Goal: Communication & Community: Answer question/provide support

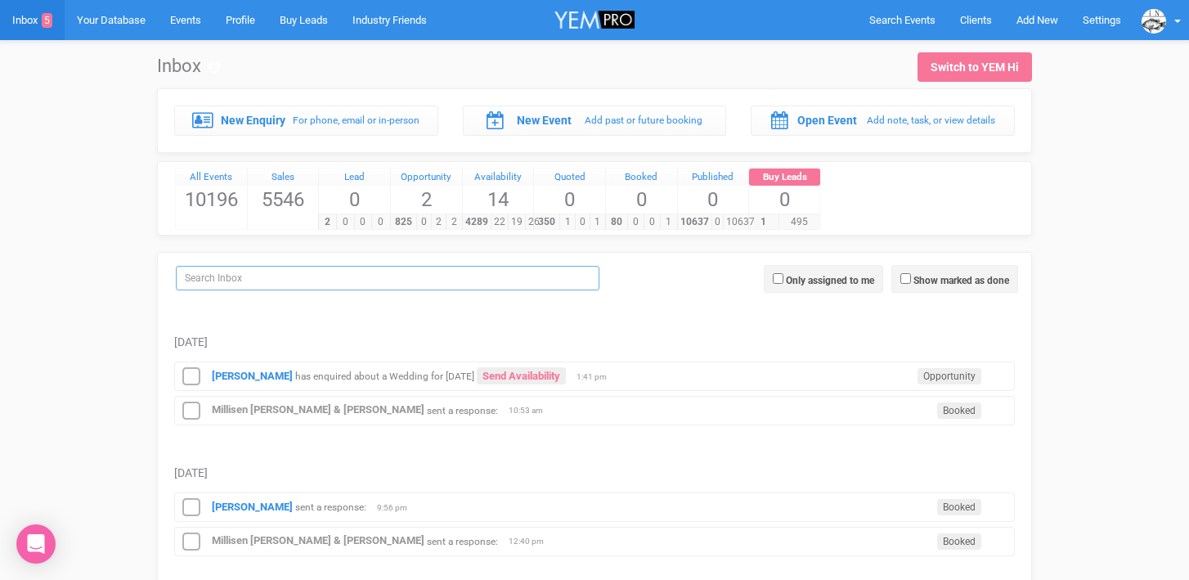
click at [247, 277] on input "search" at bounding box center [387, 278] width 423 height 25
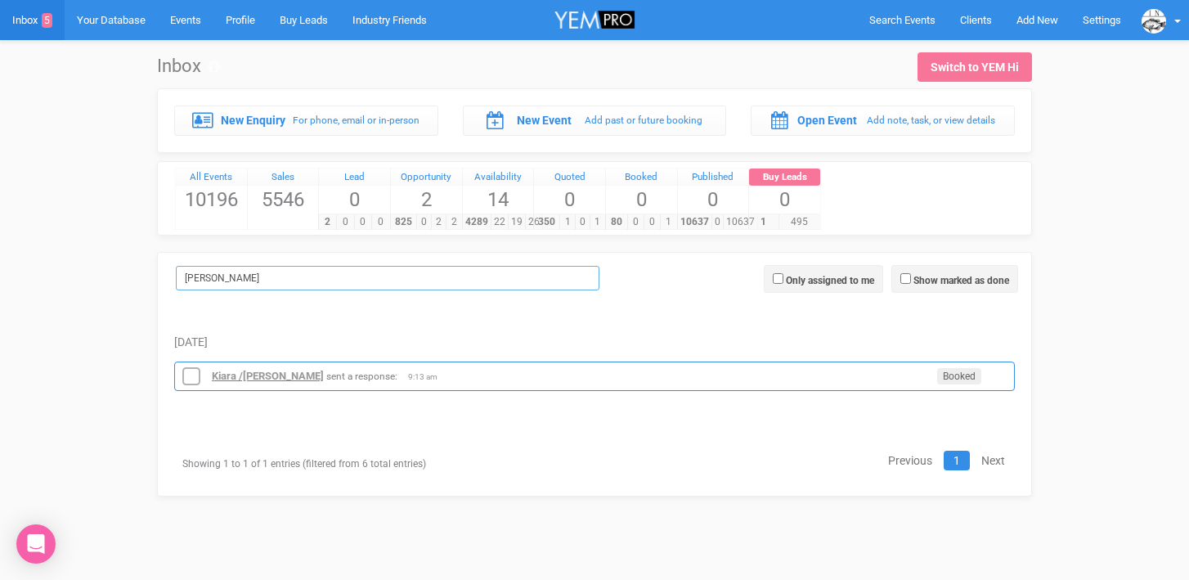
type input "[PERSON_NAME]"
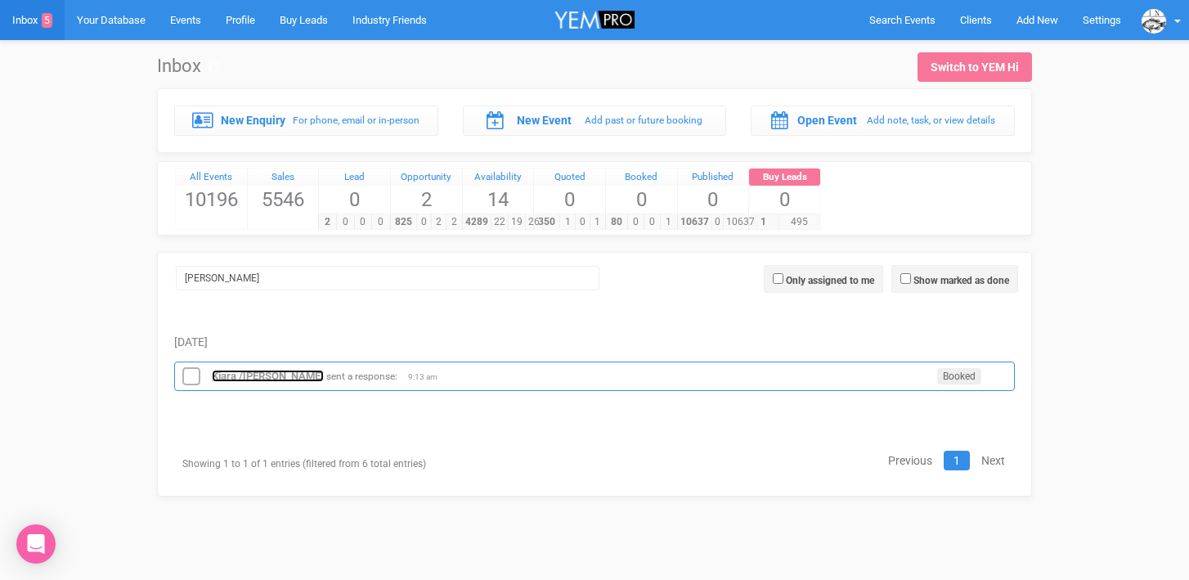
click at [259, 374] on strong "Kiara /[PERSON_NAME]" at bounding box center [268, 376] width 112 height 12
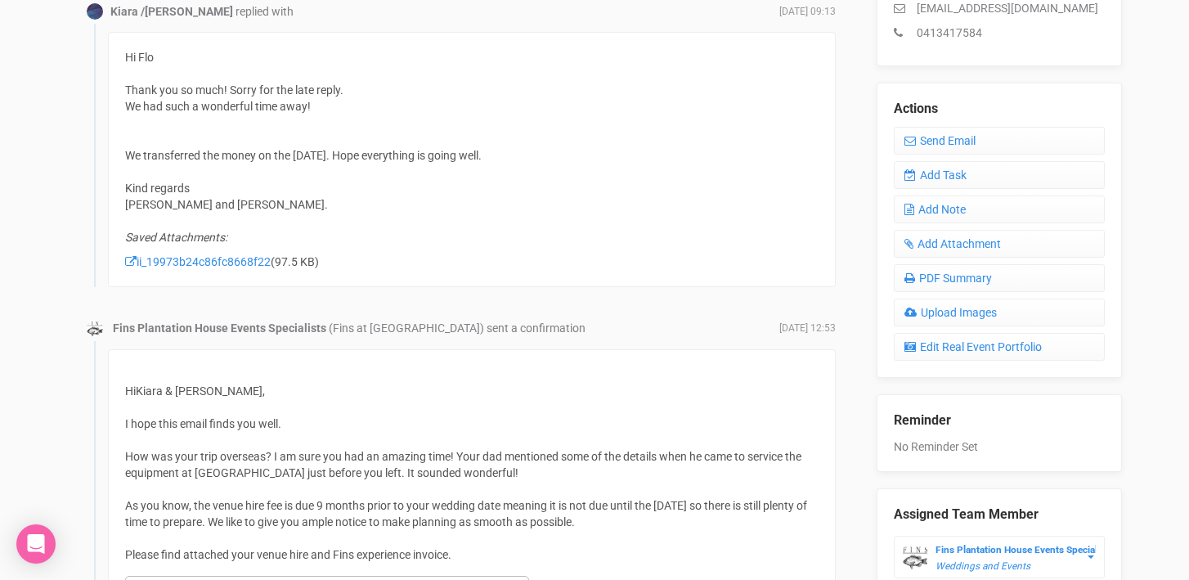
scroll to position [535, 0]
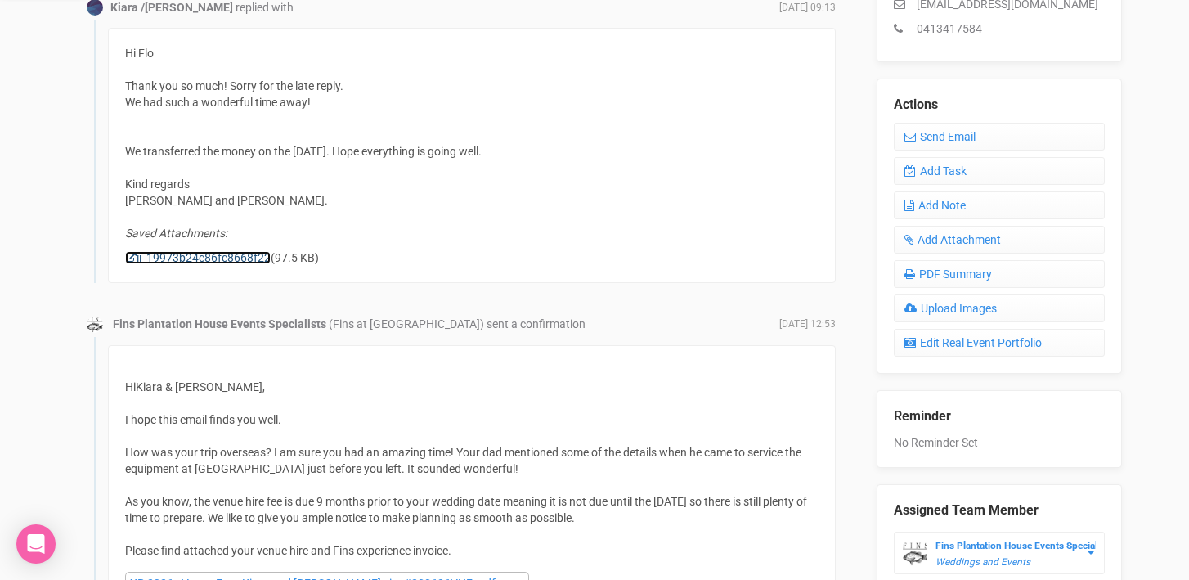
click at [201, 261] on link "ii_19973b24c86fc8668f22" at bounding box center [198, 257] width 146 height 13
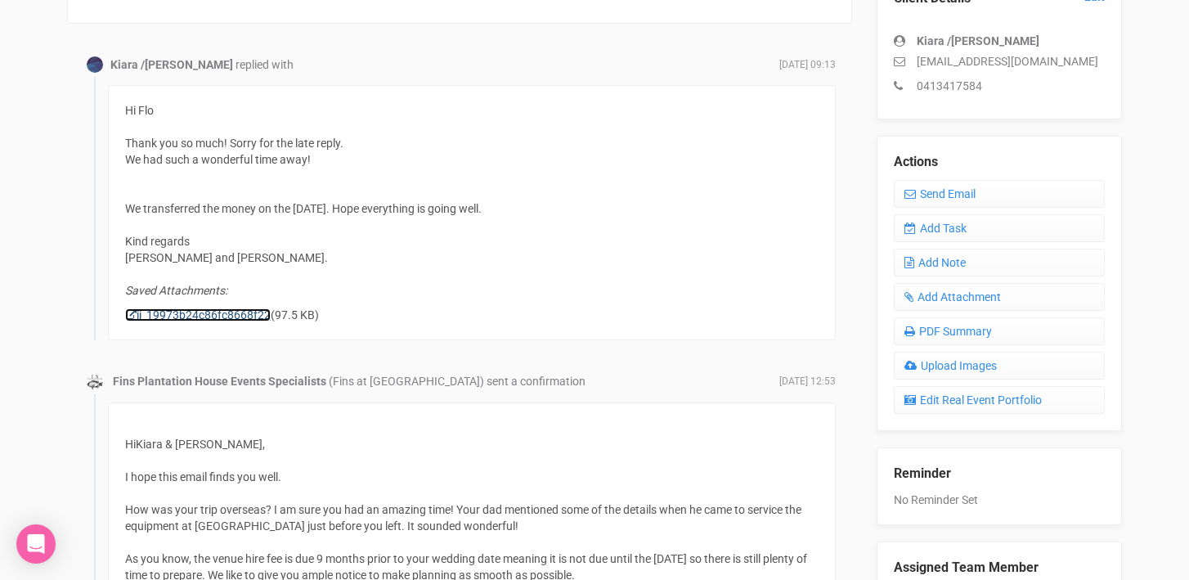
scroll to position [472, 0]
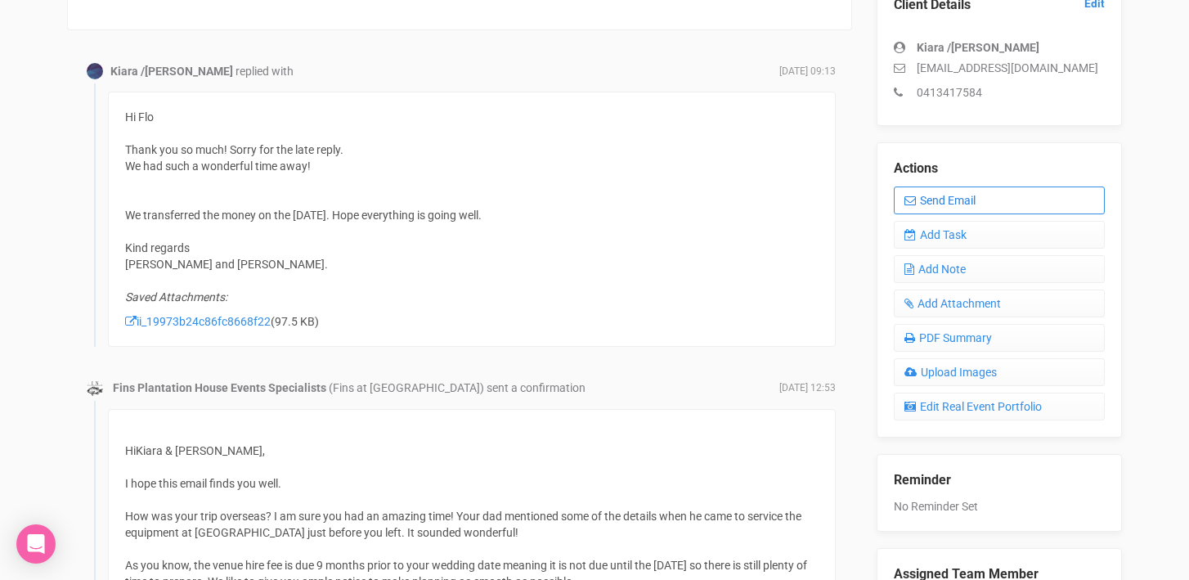
click at [969, 195] on link "Send Email" at bounding box center [999, 200] width 211 height 28
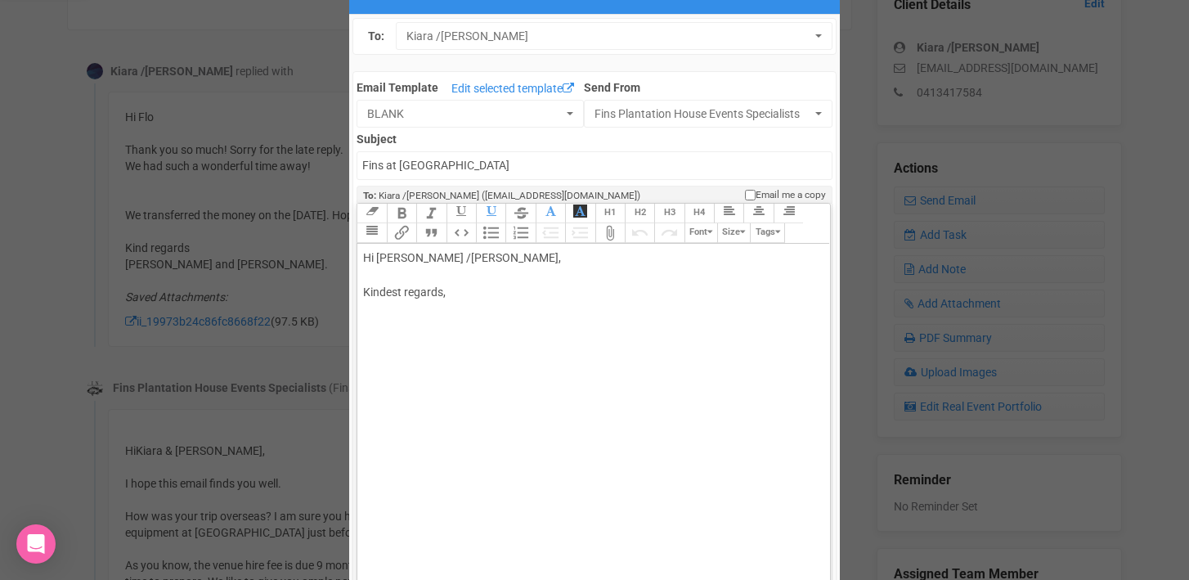
scroll to position [72, 0]
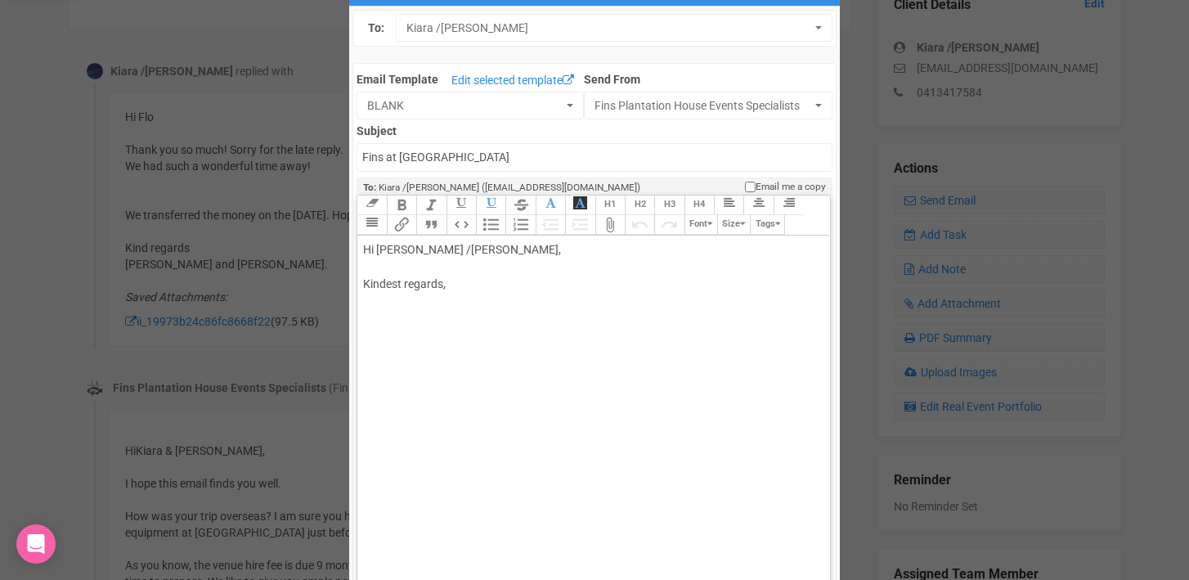
click at [410, 252] on div "Hi [PERSON_NAME] /[PERSON_NAME], Kindest regards," at bounding box center [590, 284] width 455 height 86
click at [376, 268] on div "Hi [PERSON_NAME] & [PERSON_NAME], Kindest regards," at bounding box center [590, 284] width 455 height 86
click at [398, 284] on div "Hi [PERSON_NAME] & [PERSON_NAME], Thank. you for your email and for sending the…" at bounding box center [590, 309] width 455 height 137
click at [372, 311] on div "Hi Kiara & Morgan, Thank you for your email and for sending the remittance advi…" at bounding box center [590, 309] width 455 height 137
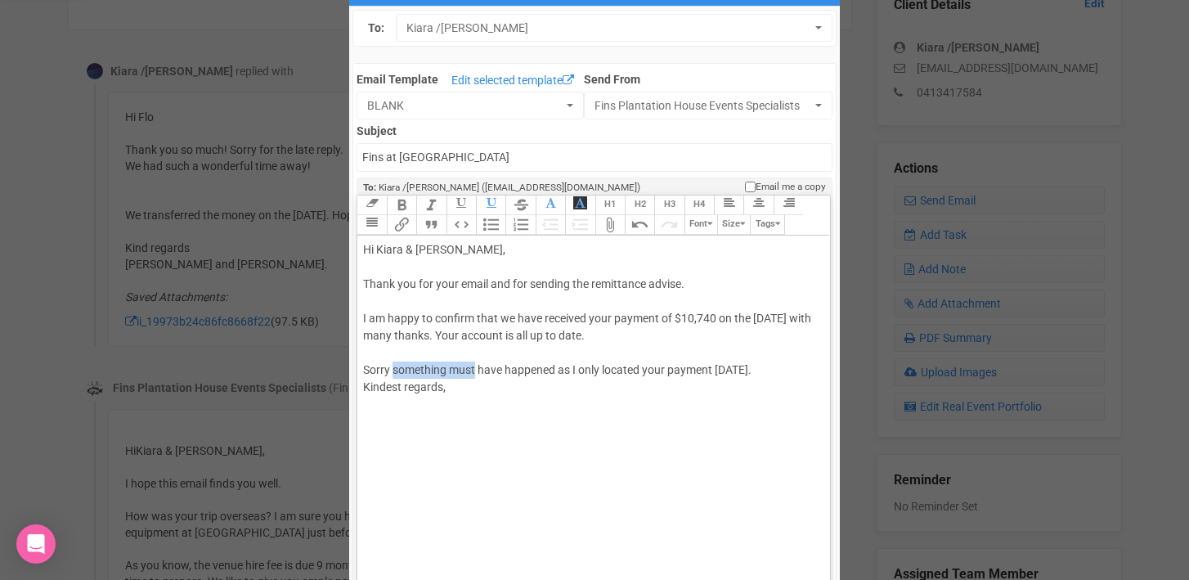
drag, startPoint x: 395, startPoint y: 370, endPoint x: 476, endPoint y: 368, distance: 81.0
click at [476, 368] on div "Hi Kiara & Morgan, Thank you for your email and for sending the remittance advi…" at bounding box center [590, 335] width 455 height 189
click at [480, 367] on div "Hi Kiara & Morgan, Thank you for your email and for sending the remittance advi…" at bounding box center [590, 335] width 455 height 189
drag, startPoint x: 363, startPoint y: 370, endPoint x: 401, endPoint y: 360, distance: 39.9
click at [401, 360] on div "Hi Kiara & Morgan, Thank you for your email and for sending the remittance advi…" at bounding box center [590, 335] width 455 height 189
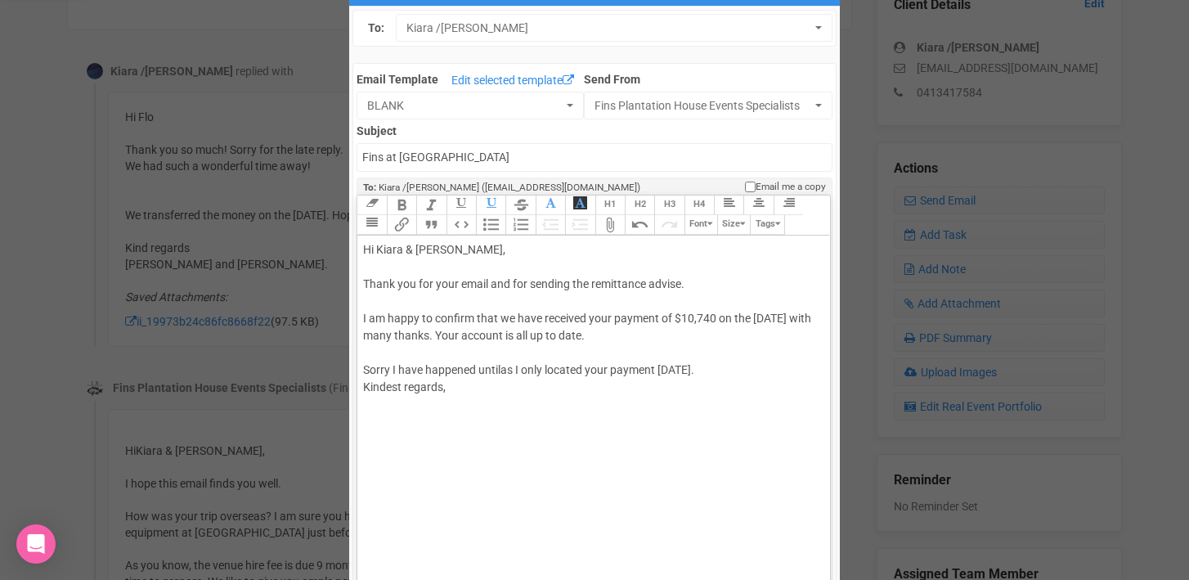
click at [392, 374] on div "Hi Kiara & Morgan, Thank you for your email and for sending the remittance advi…" at bounding box center [590, 335] width 455 height 189
click at [428, 370] on div "Hi Kiara & Morgan, Thank you for your email and for sending the remittance advi…" at bounding box center [590, 335] width 455 height 189
click at [740, 365] on div "Hi Kiara & Morgan, Thank you for your email and for sending the remittance advi…" at bounding box center [590, 335] width 455 height 189
drag, startPoint x: 500, startPoint y: 335, endPoint x: 686, endPoint y: 337, distance: 186.4
click at [686, 337] on div "Hi Kiara & Morgan, Thank you for your email and for sending the remittance advi…" at bounding box center [590, 352] width 455 height 223
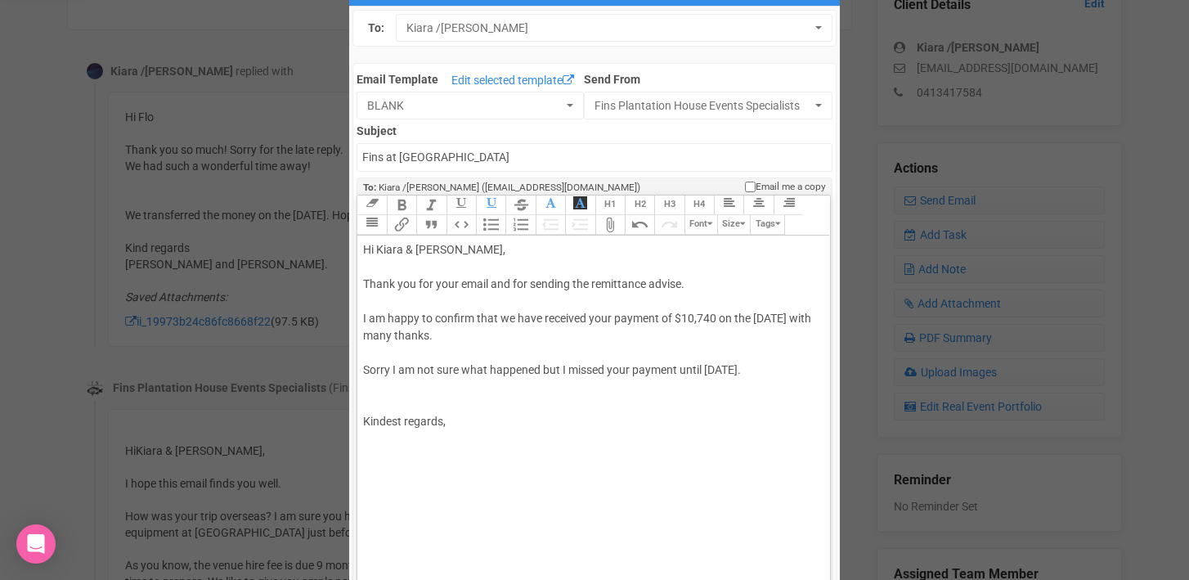
click at [377, 385] on div "Hi Kiara & Morgan, Thank you for your email and for sending the remittance advi…" at bounding box center [590, 352] width 455 height 223
paste trix-editor "<br><br>Sorry I am not sure what happened but I missed your payment until today…"
click at [365, 369] on div "Hi Kiara & Morgan, Thank you for your email and for sending the remittance advi…" at bounding box center [590, 352] width 455 height 223
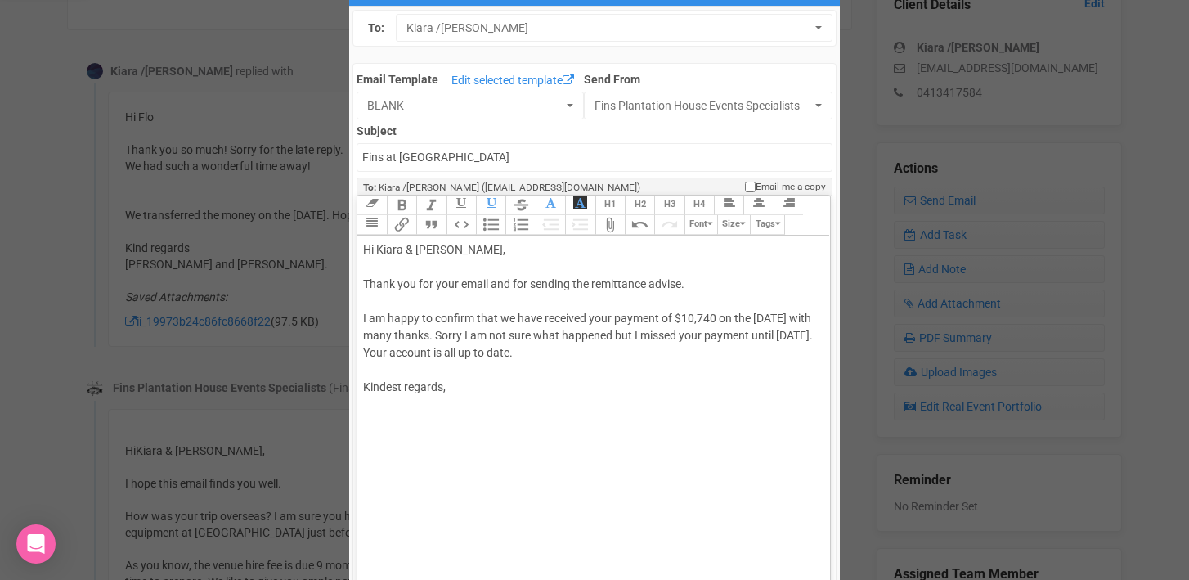
click at [362, 369] on trix-editor "Hi Kiara & Morgan, Thank you for your email and for sending the remittance advi…" at bounding box center [593, 408] width 472 height 347
click at [374, 386] on div "Hi Kiara & Morgan, Thank you for your email and for sending the remittance advi…" at bounding box center [590, 335] width 455 height 189
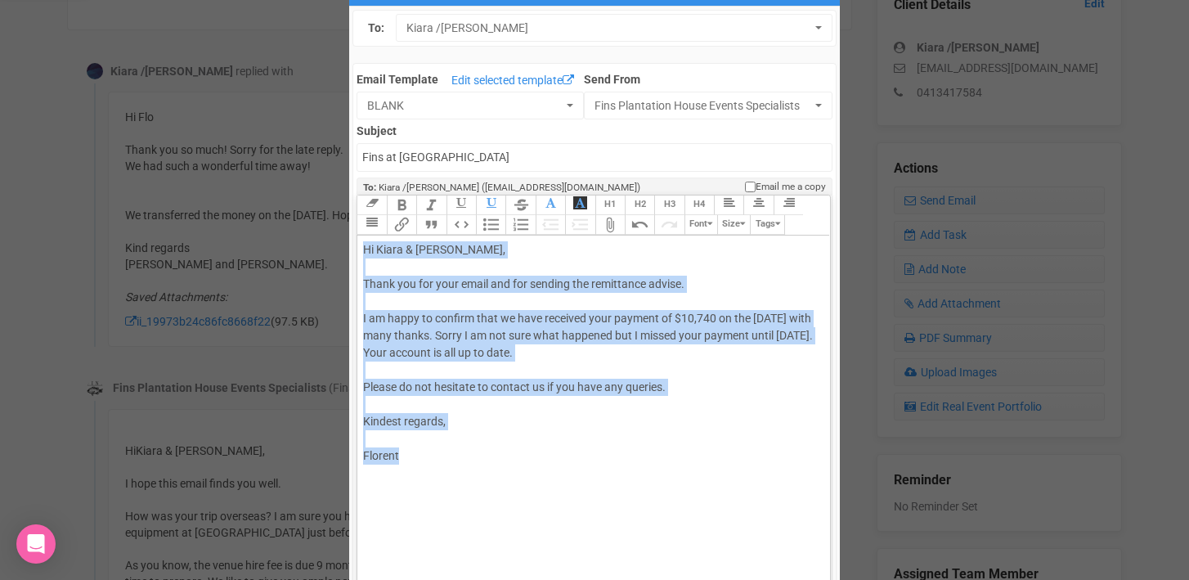
copy div "Hi Kiara & Morgan, Thank you for your email and for sending the remittance advi…"
click at [410, 405] on div "Hi Kiara & Morgan, Thank you for your email and for sending the remittance advi…" at bounding box center [590, 352] width 455 height 223
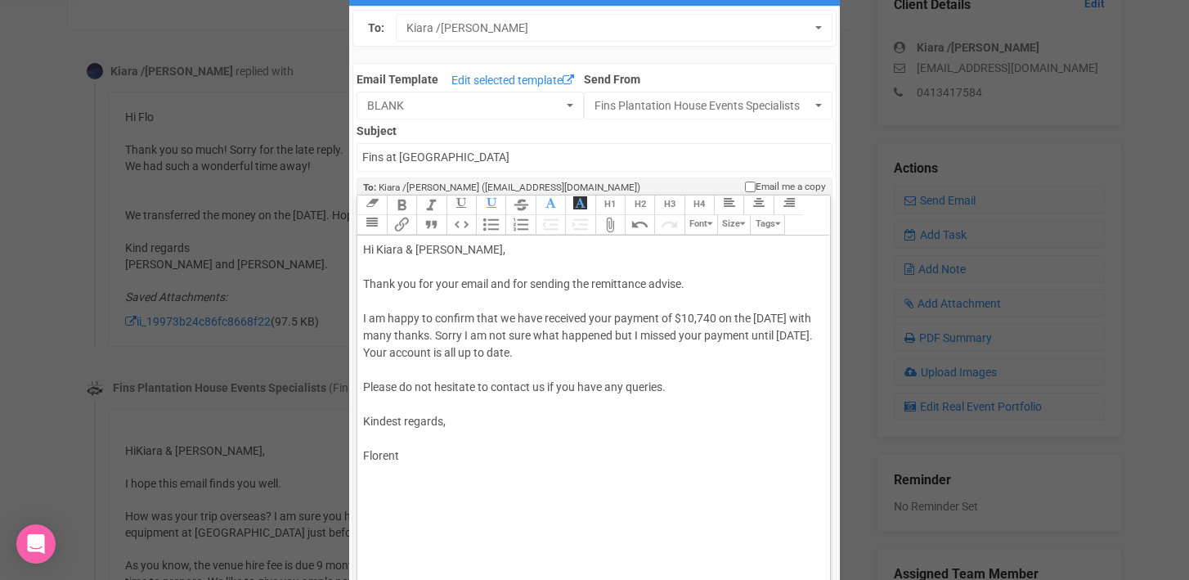
drag, startPoint x: 496, startPoint y: 334, endPoint x: 529, endPoint y: 355, distance: 38.6
click at [529, 355] on div "Hi Kiara & Morgan, Thank you for your email and for sending the remittance advi…" at bounding box center [590, 352] width 455 height 223
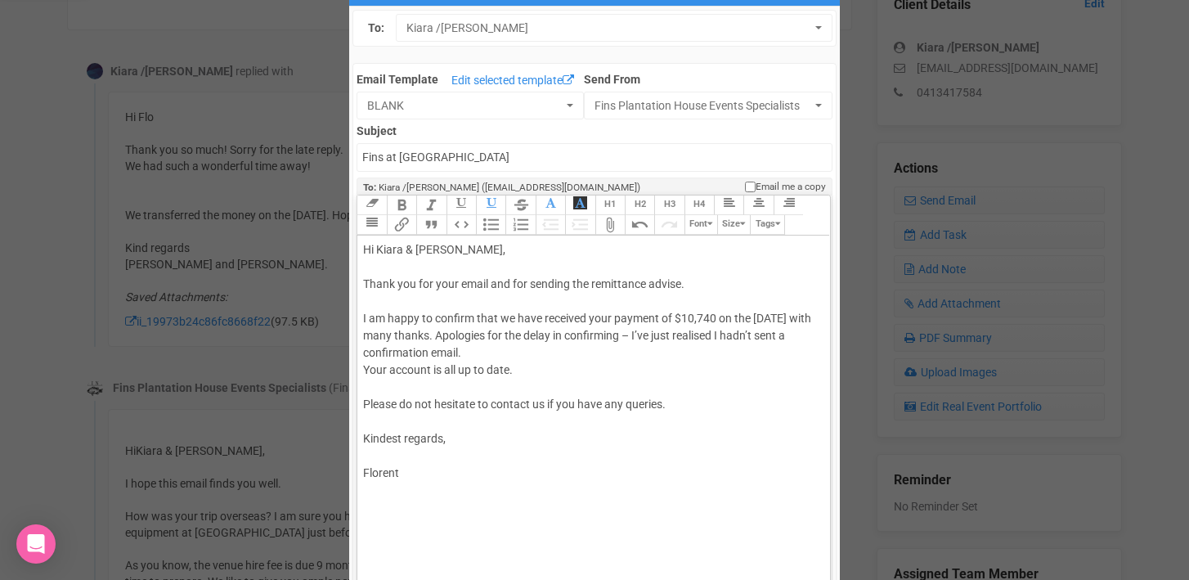
click at [696, 336] on div "Hi Kiara & Morgan, Thank you for your email and for sending the remittance advi…" at bounding box center [590, 361] width 455 height 240
click at [695, 334] on div "Hi Kiara & Morgan, Thank you for your email and for sending the remittance advi…" at bounding box center [590, 361] width 455 height 240
drag, startPoint x: 383, startPoint y: 353, endPoint x: 393, endPoint y: 352, distance: 10.8
click at [393, 352] on div "Hi Kiara & Morgan, Thank you for your email and for sending the remittance advi…" at bounding box center [590, 361] width 455 height 240
drag, startPoint x: 363, startPoint y: 352, endPoint x: 526, endPoint y: 347, distance: 163.6
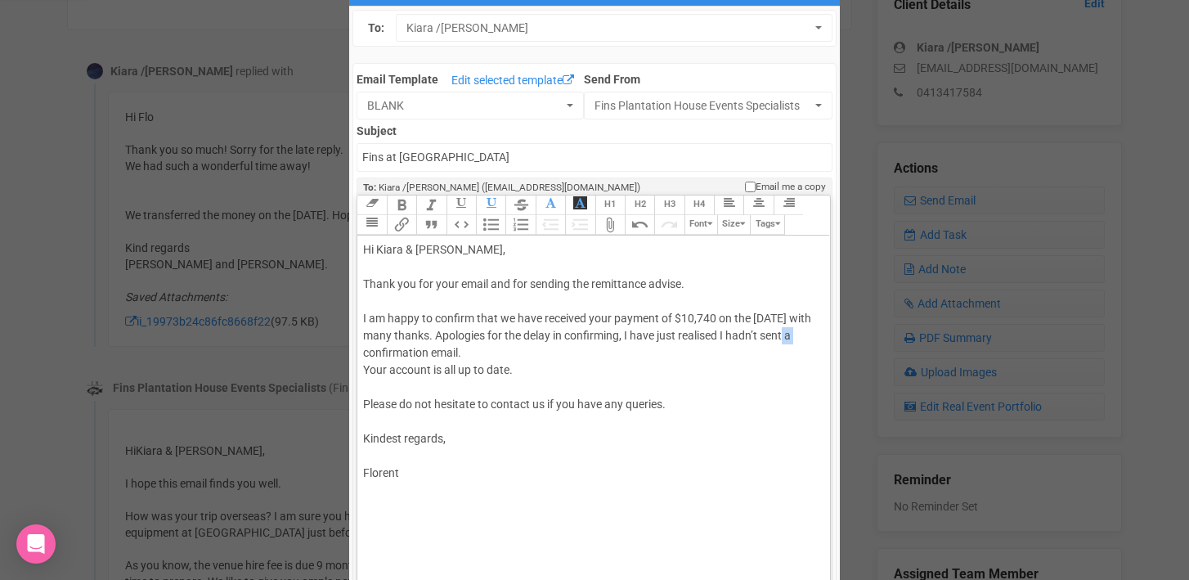
click at [526, 347] on div "Hi Kiara & Morgan, Thank you for your email and for sending the remittance advi…" at bounding box center [590, 361] width 455 height 240
drag, startPoint x: 363, startPoint y: 370, endPoint x: 520, endPoint y: 369, distance: 157.0
click at [520, 369] on div "Hi Kiara & Morgan, Thank you for your email and for sending the remittance advi…" at bounding box center [590, 361] width 455 height 240
copy span "Your account is all up to date."
click at [456, 366] on span "Your account is all up to date." at bounding box center [438, 369] width 150 height 13
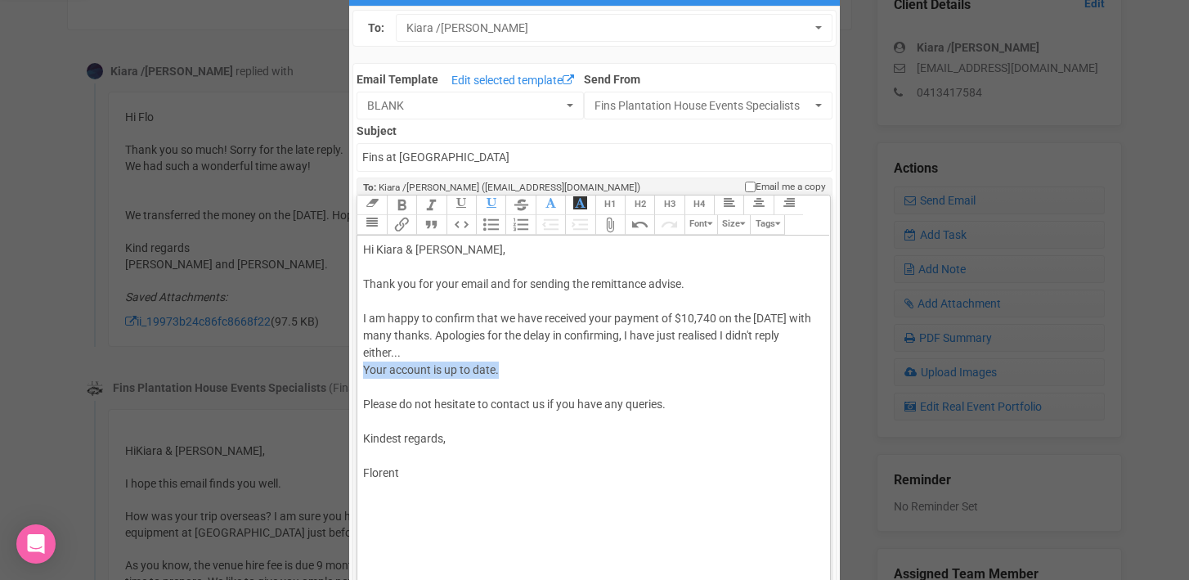
drag, startPoint x: 504, startPoint y: 373, endPoint x: 360, endPoint y: 372, distance: 143.9
click at [360, 372] on trix-editor "Hi Kiara & Morgan, Thank you for your email and for sending the remittance advi…" at bounding box center [593, 408] width 472 height 347
click at [496, 334] on div "Hi Kiara & Morgan, Thank you for your email and for sending the remittance advi…" at bounding box center [590, 361] width 455 height 240
paste trix-editor "<span style="background-color: rgb(255, 255, 255); font-family: Roboto, Helveti…"
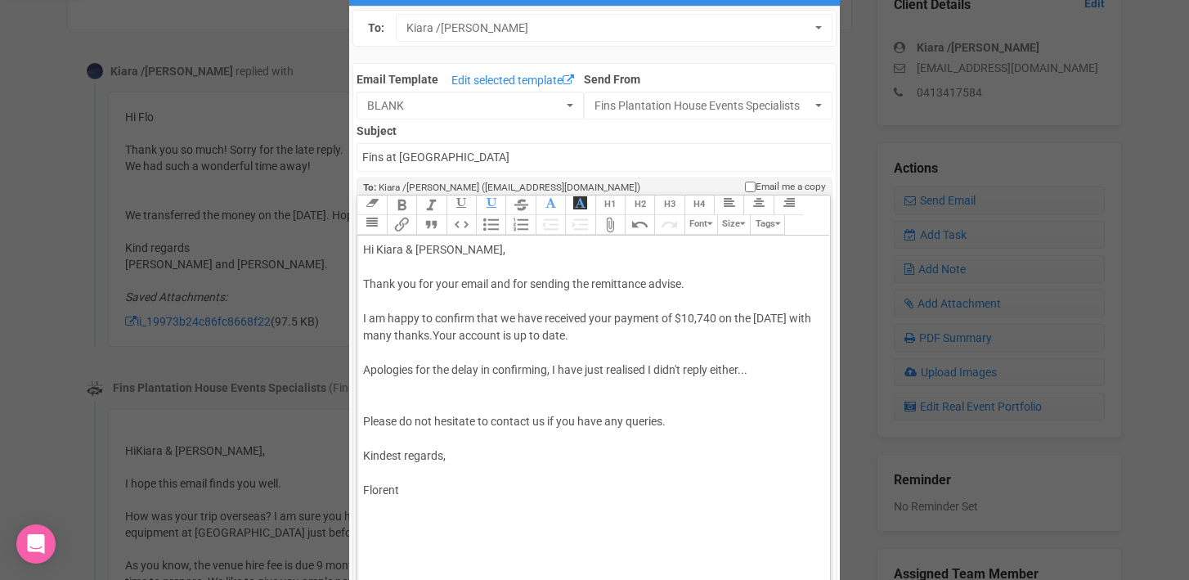
click at [361, 419] on trix-editor "Hi Kiara & Morgan, Thank you for your email and for sending the remittance advi…" at bounding box center [593, 408] width 472 height 347
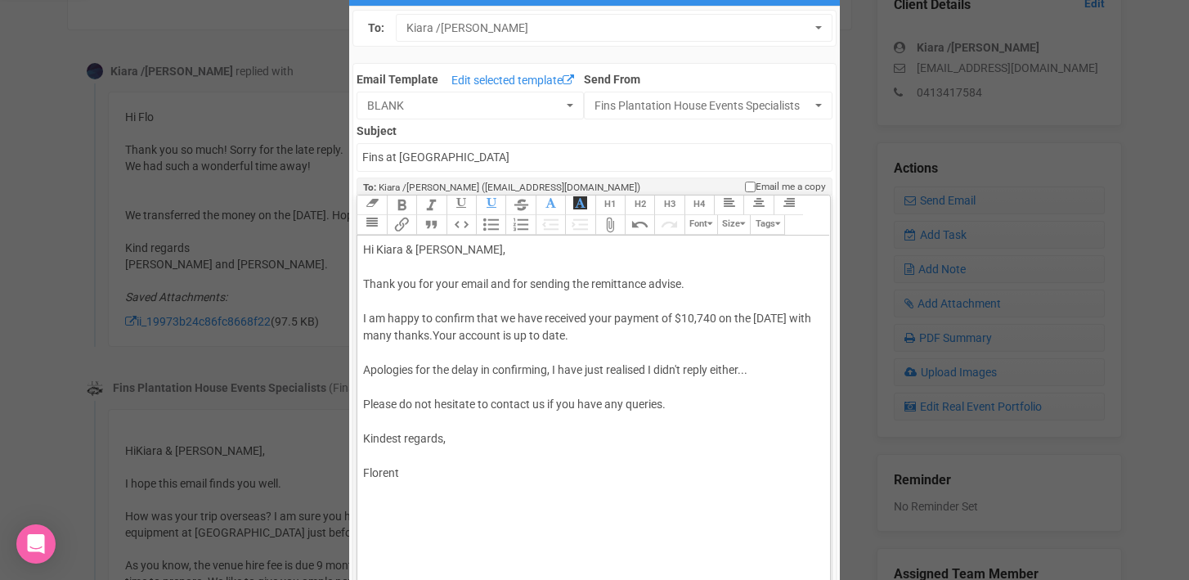
type trix-editor "<div>Hi Kiara &amp; Morgan,<br><br>Thank you for your email and for sending the…"
click at [413, 472] on div "Hi Kiara & Morgan, Thank you for your email and for sending the remittance advi…" at bounding box center [590, 361] width 455 height 240
click at [360, 154] on input "Fins at plantation house" at bounding box center [593, 157] width 475 height 29
click at [461, 157] on input "Accounts - Fins at plantation house" at bounding box center [593, 157] width 475 height 29
type input "Accounts - Fins at Plantation House - Thank you for your payment"
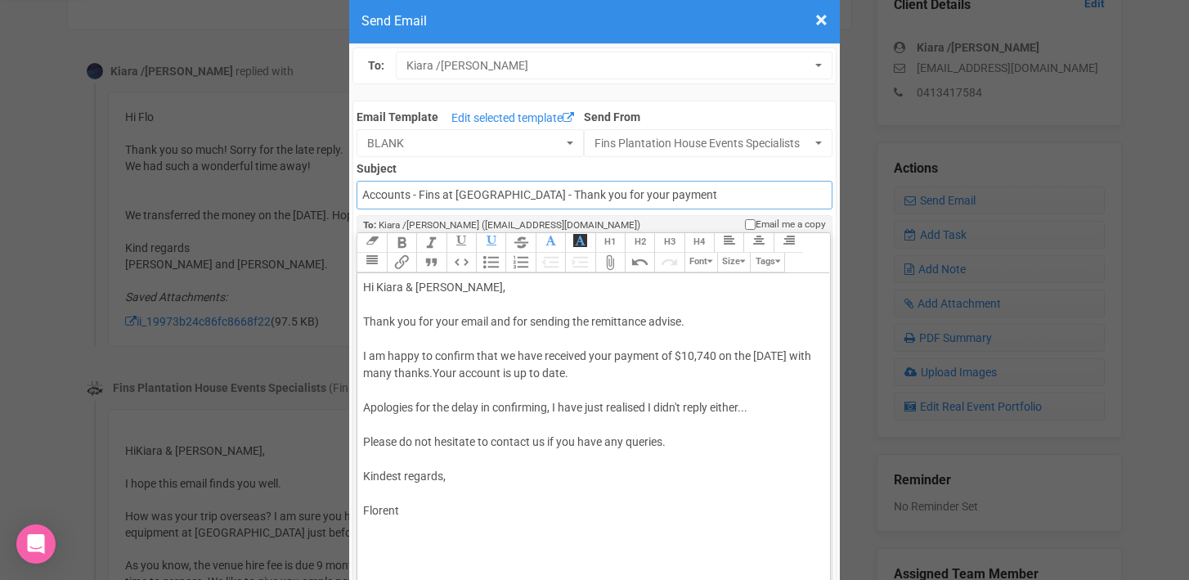
scroll to position [34, 0]
click at [715, 409] on div "Hi Kiara & Morgan, Thank you for your email and for sending the remittance advi…" at bounding box center [590, 400] width 455 height 240
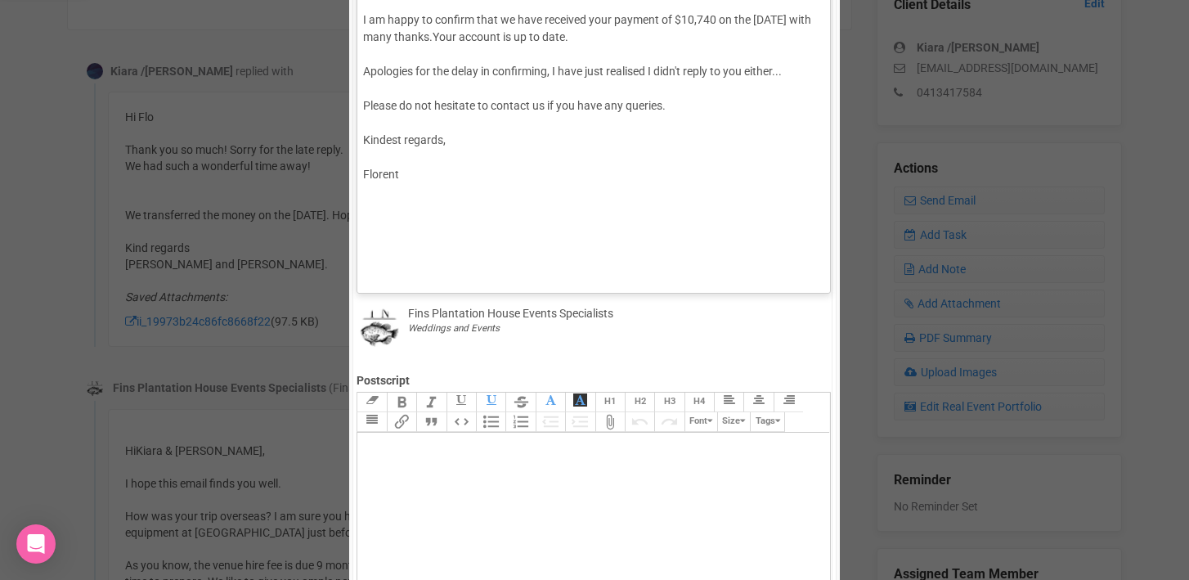
scroll to position [449, 0]
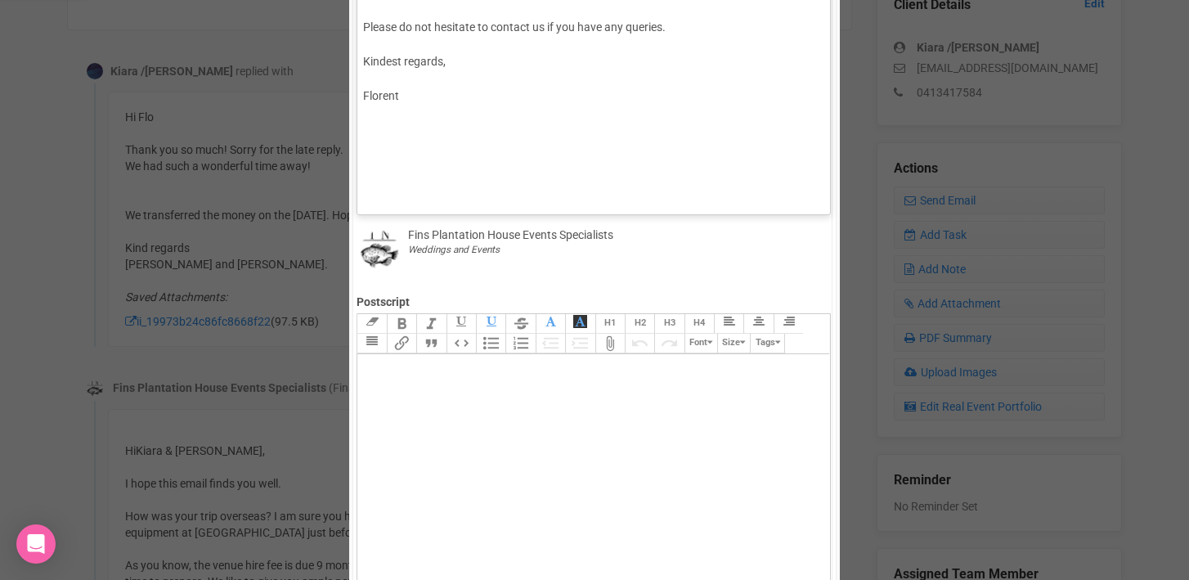
click at [391, 171] on trix-editor "Hi Kiara & Morgan, Thank you for your email and for sending the remittance advi…" at bounding box center [593, 32] width 472 height 347
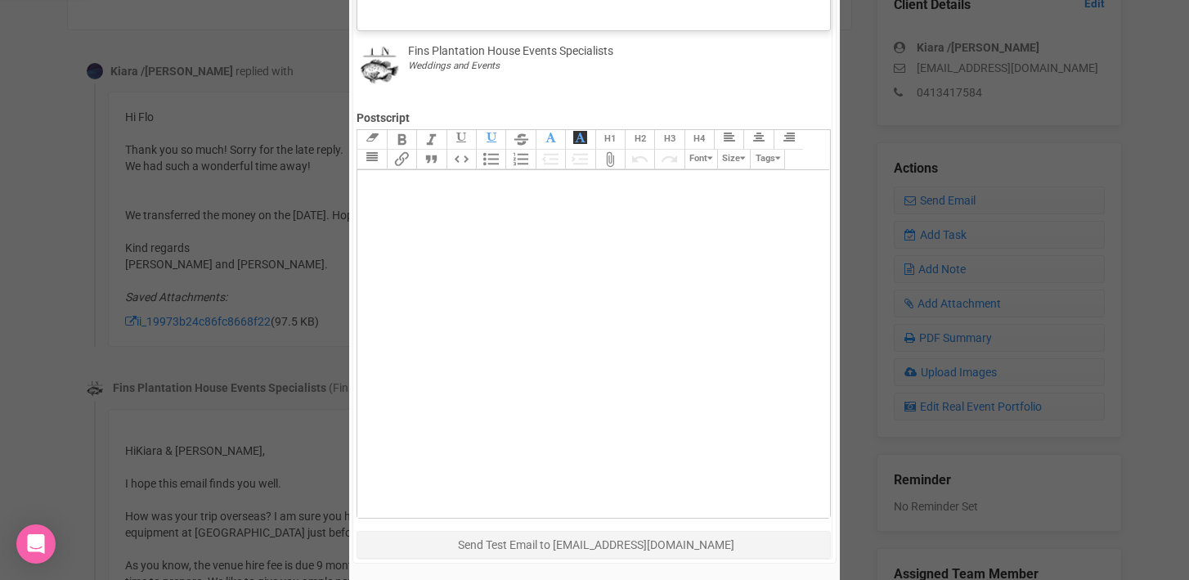
scroll to position [328, 0]
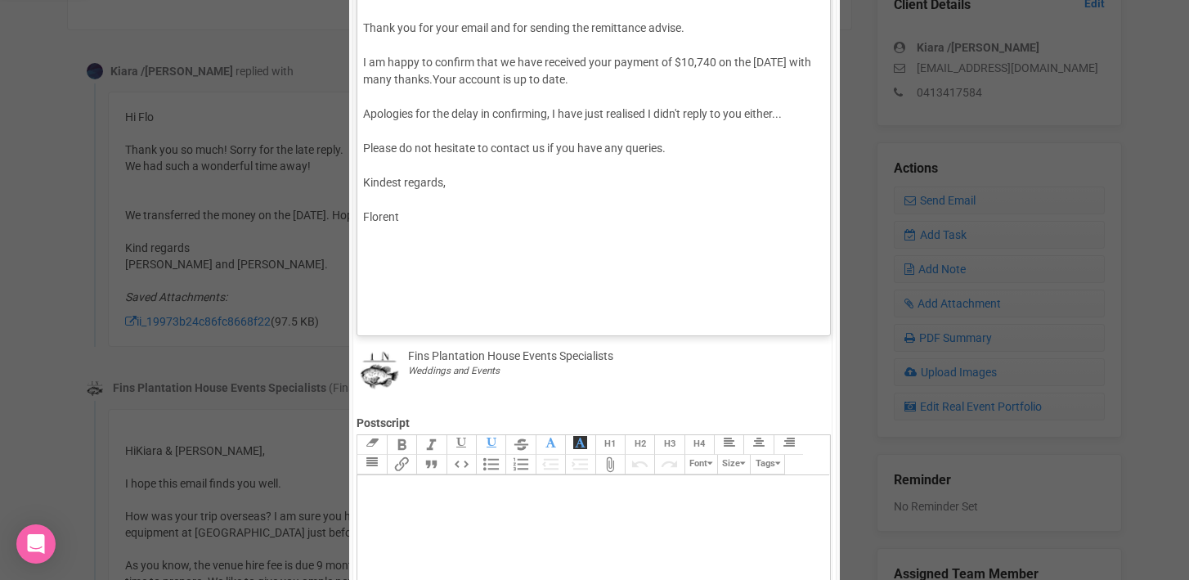
click at [407, 179] on div "Hi Kiara & Morgan, Thank you for your email and for sending the remittance advi…" at bounding box center [590, 105] width 455 height 240
type trix-editor "<div>Hi Kiara &amp; Morgan,<br><br>Thank you for your email and for sending the…"
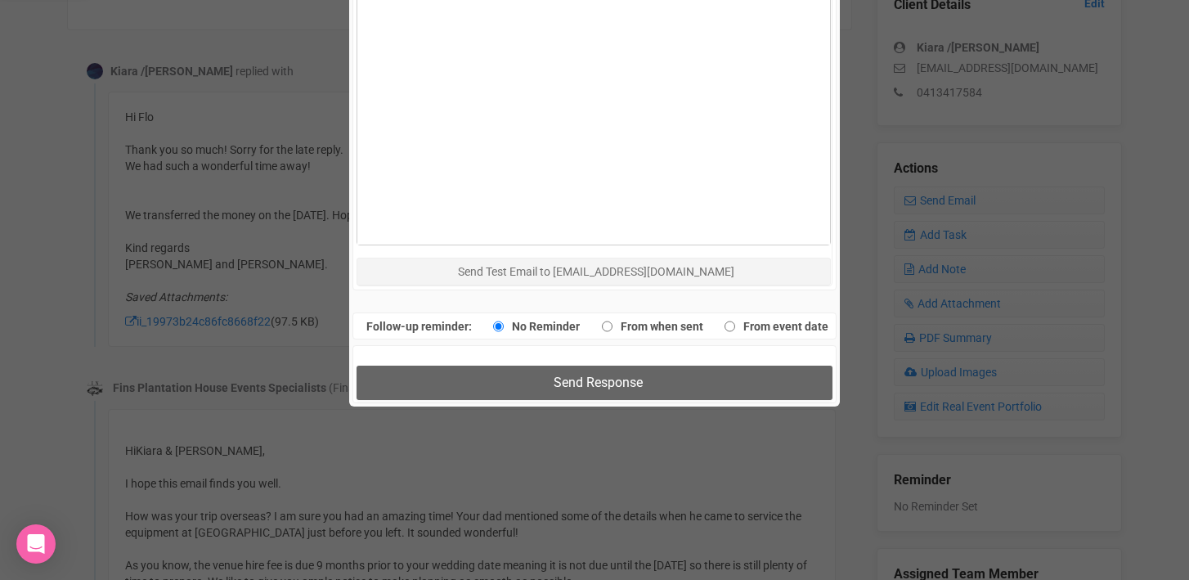
scroll to position [912, 0]
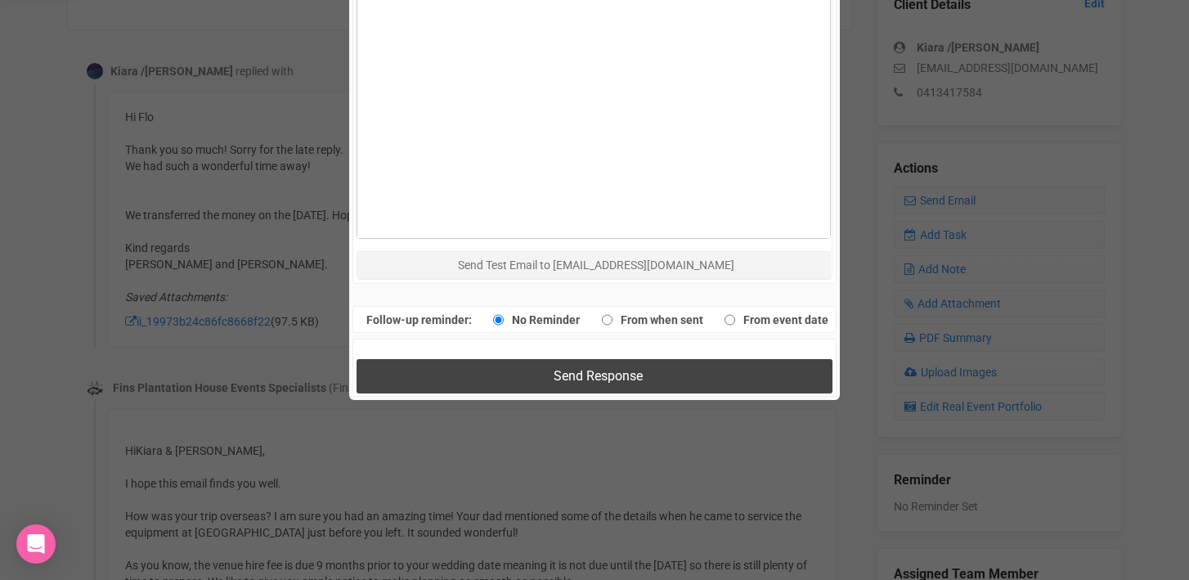
click at [513, 370] on button "Send Response" at bounding box center [593, 376] width 475 height 34
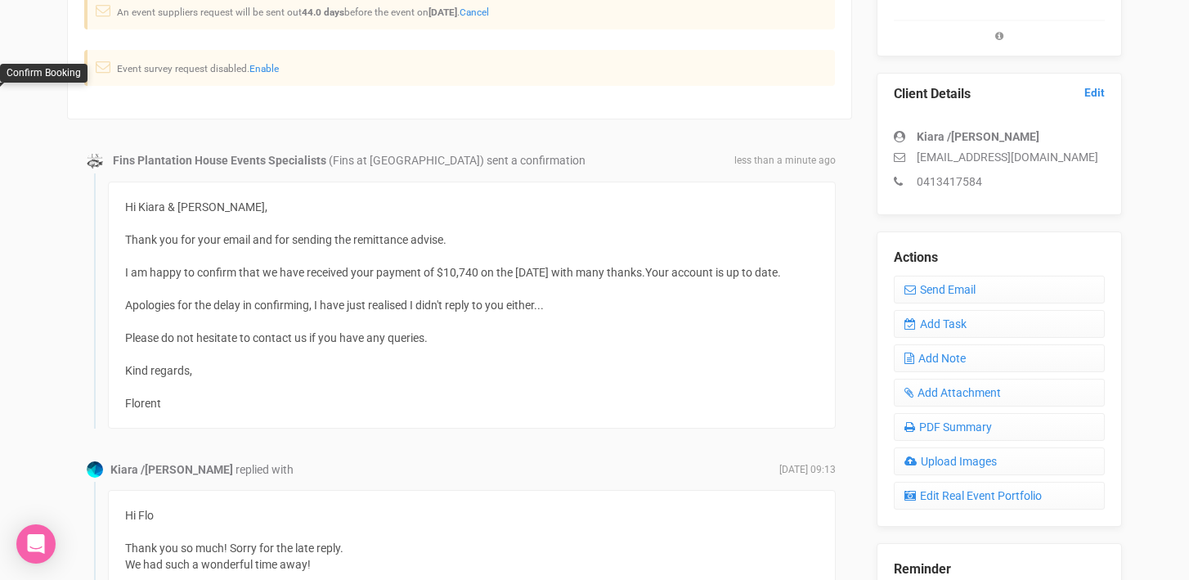
scroll to position [0, 0]
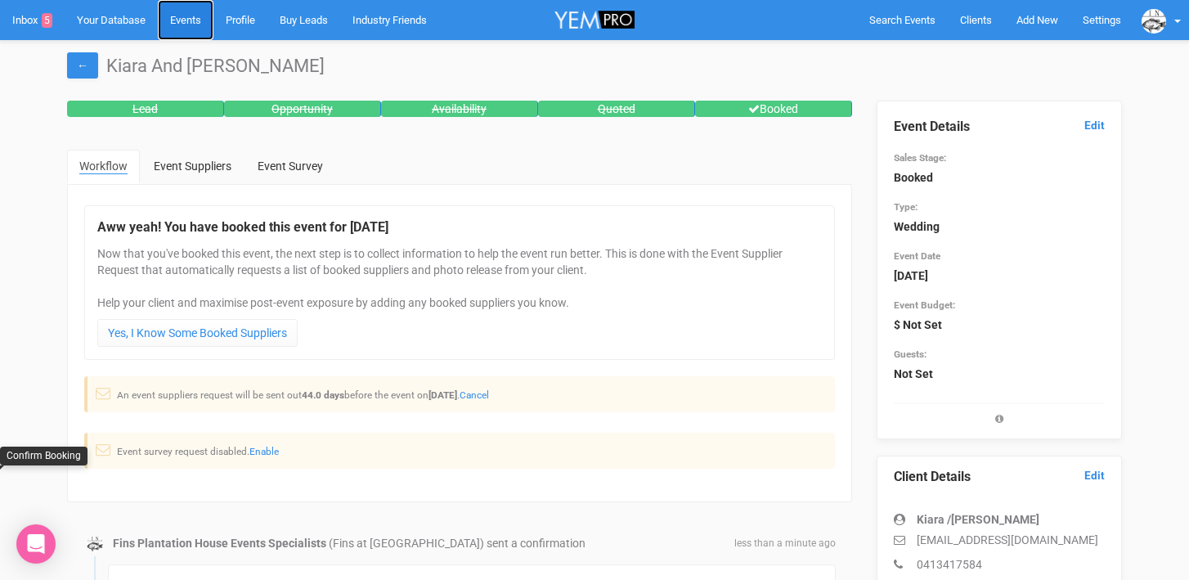
click at [191, 29] on link "Events" at bounding box center [186, 20] width 56 height 40
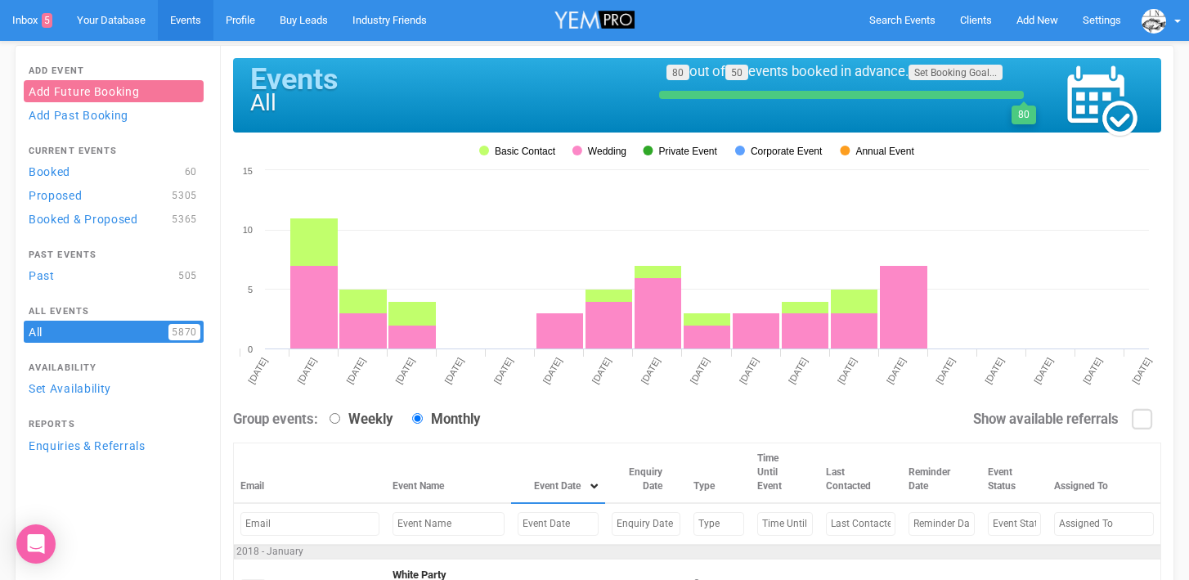
click at [517, 526] on input "text" at bounding box center [557, 524] width 81 height 24
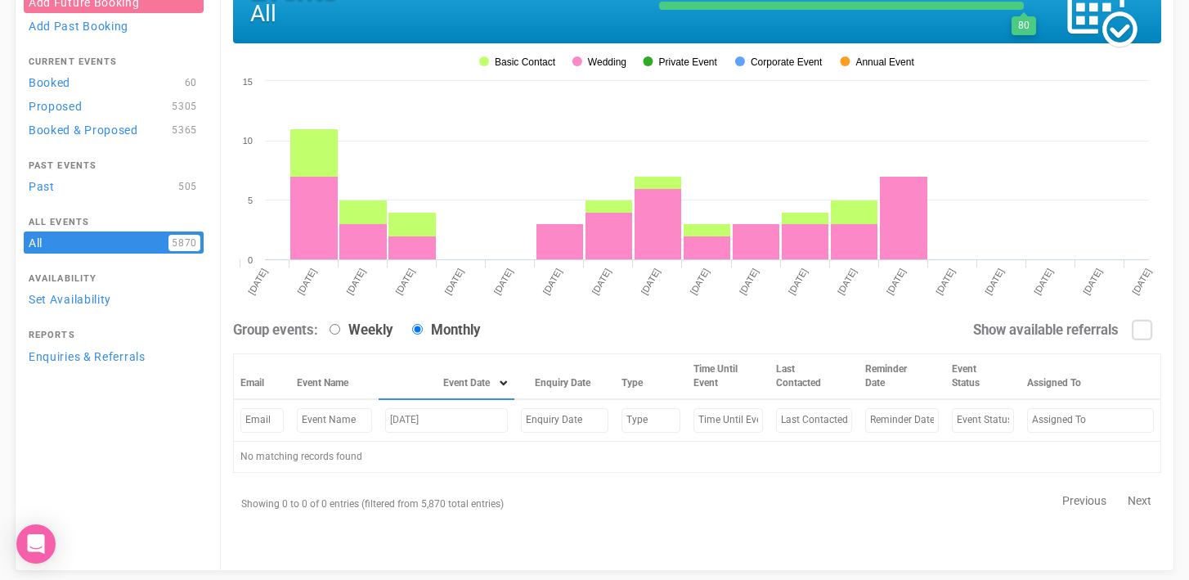
scroll to position [88, 0]
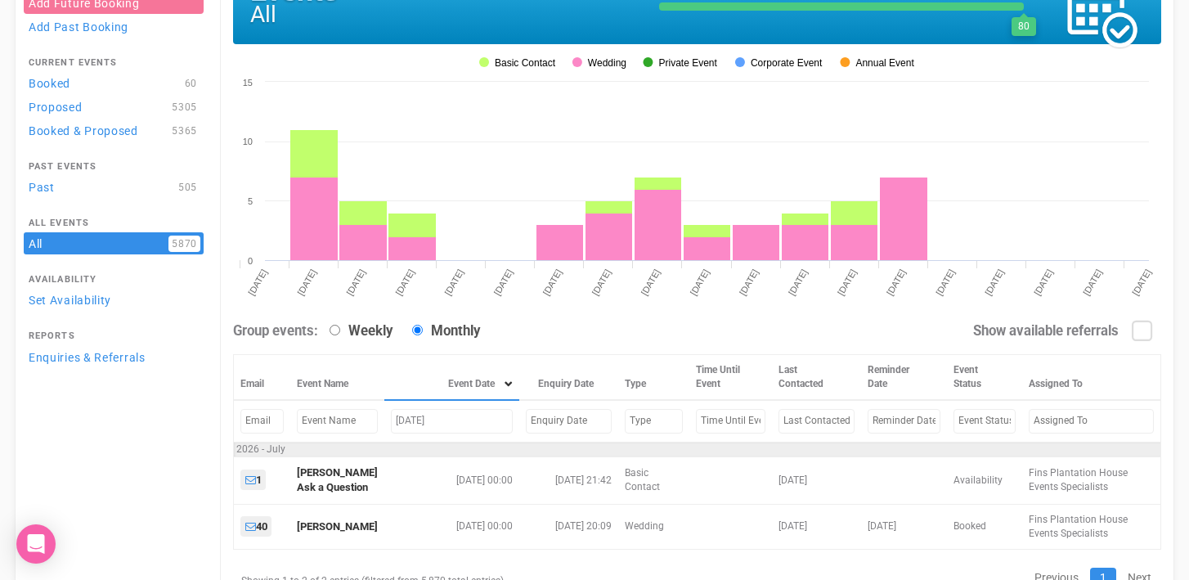
click at [415, 419] on input "Jul 10, 26" at bounding box center [452, 421] width 122 height 24
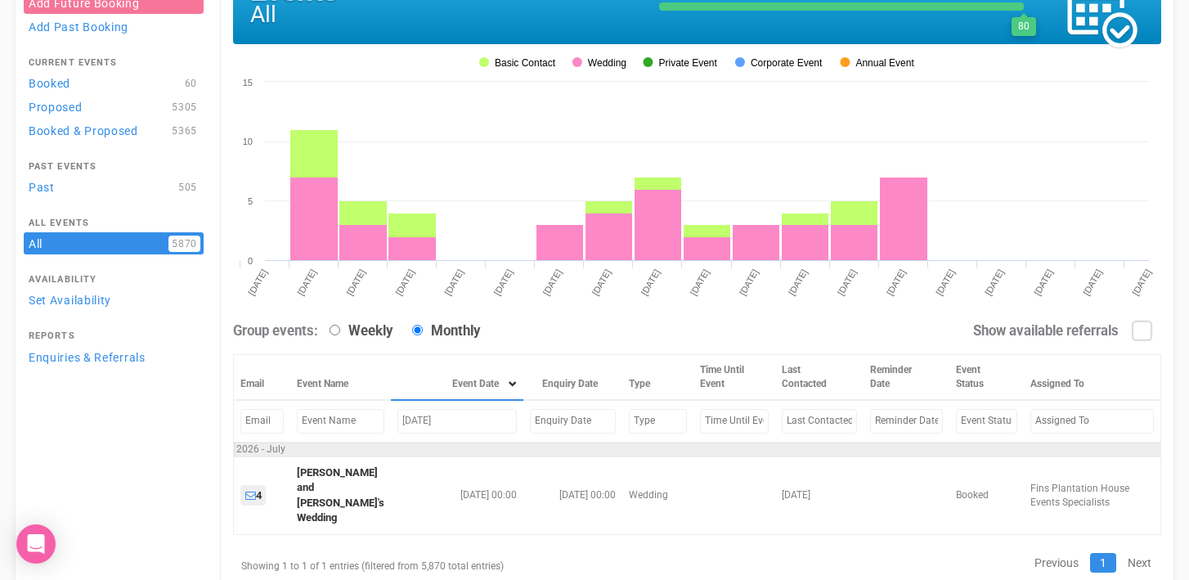
drag, startPoint x: 392, startPoint y: 419, endPoint x: 414, endPoint y: 419, distance: 22.9
click at [414, 419] on input "Jul 31, 26" at bounding box center [456, 421] width 119 height 24
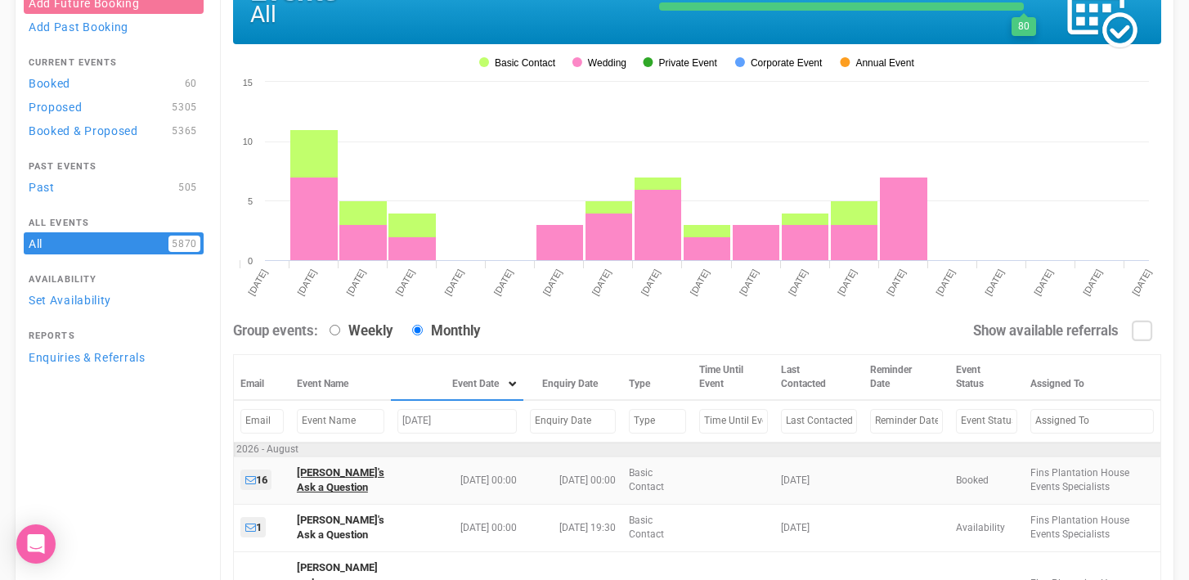
type input "Aug 1, 26"
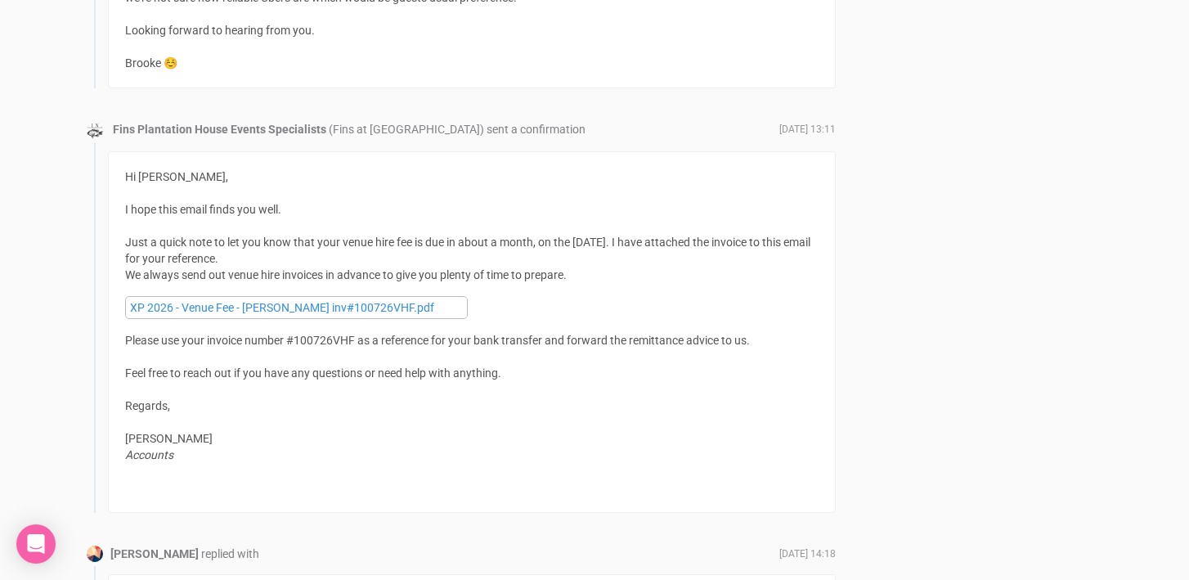
scroll to position [1316, 0]
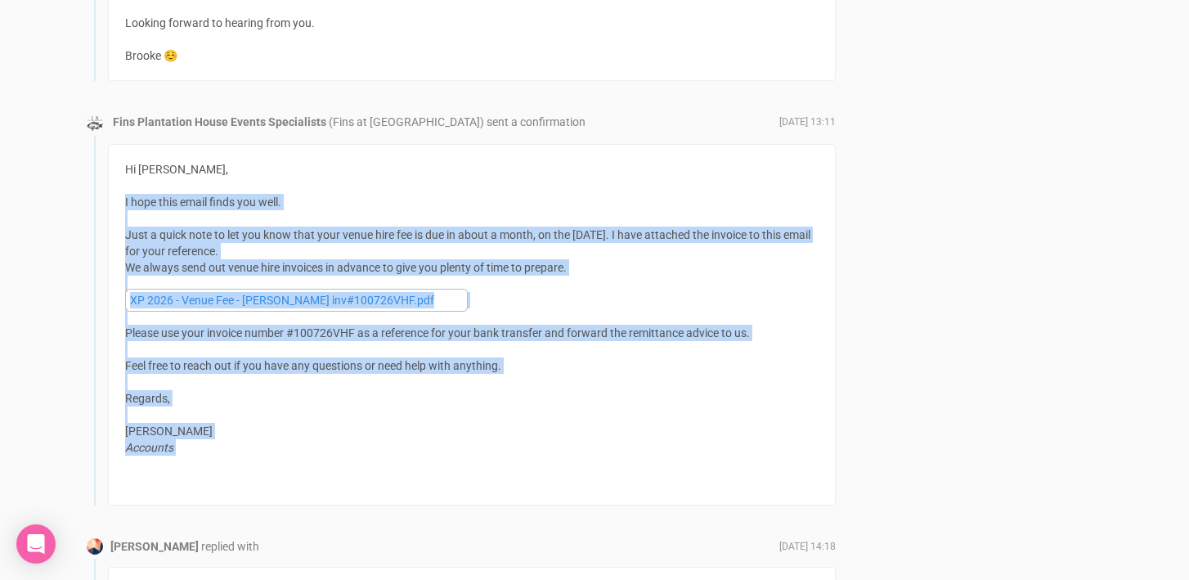
drag, startPoint x: 126, startPoint y: 200, endPoint x: 275, endPoint y: 460, distance: 299.5
click at [275, 460] on div "Hi Brooke, I hope this email finds you well. Just a quick note to let you know …" at bounding box center [471, 324] width 693 height 327
copy div "I hope this email finds you well. Just a quick note to let you know that your v…"
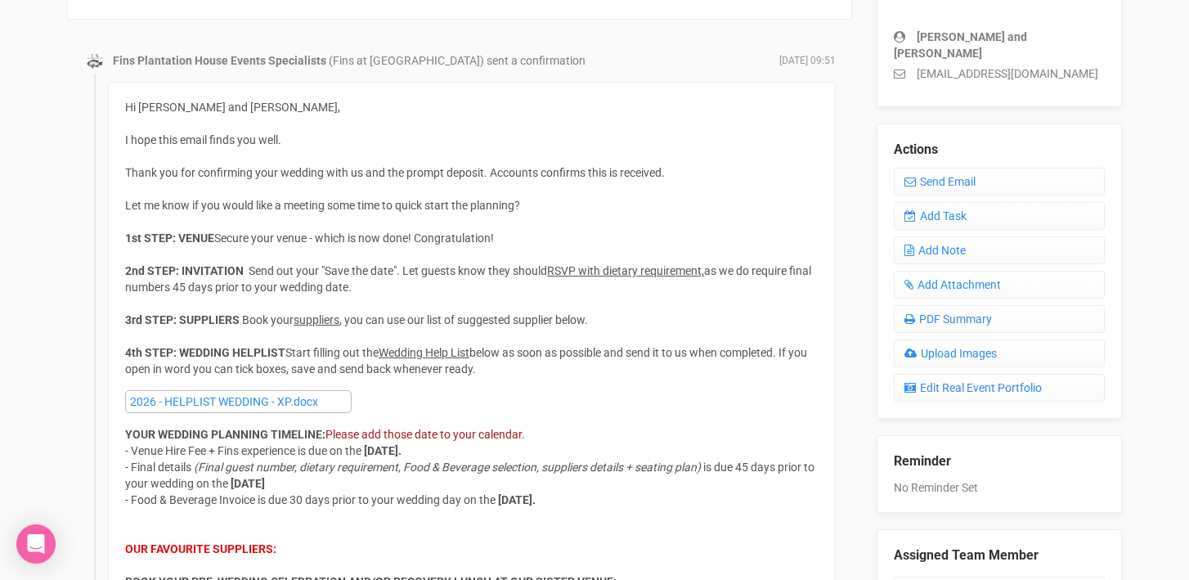
scroll to position [485, 0]
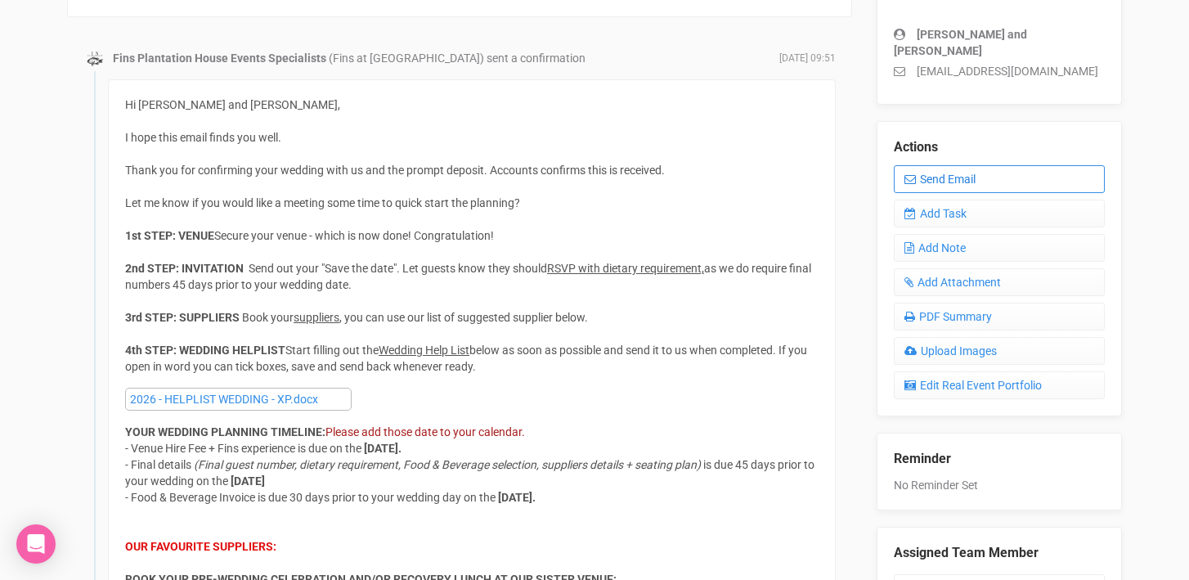
click at [955, 172] on link "Send Email" at bounding box center [999, 179] width 211 height 28
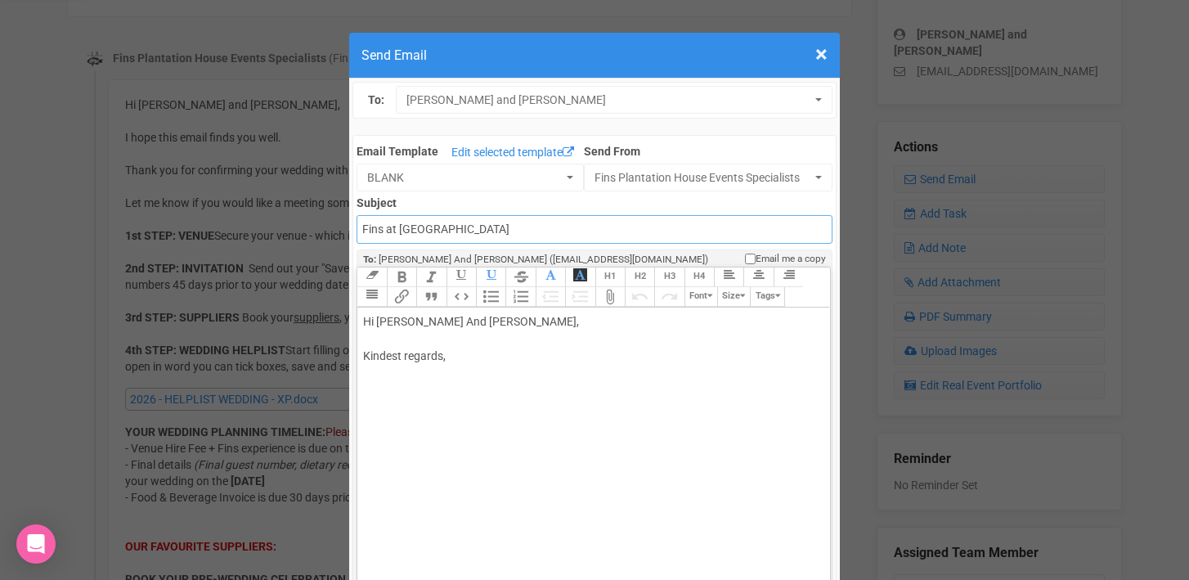
click at [366, 232] on input "Fins at plantation house" at bounding box center [593, 229] width 475 height 29
click at [511, 235] on input "Accounts - Fins at plantation house" at bounding box center [593, 229] width 475 height 29
type input "Accounts - Fins at Plantation House - Venue Hiring Fee"
drag, startPoint x: 365, startPoint y: 352, endPoint x: 473, endPoint y: 369, distance: 109.1
click at [473, 369] on div "Hi Alison And Matt, Kindest regards," at bounding box center [590, 356] width 455 height 86
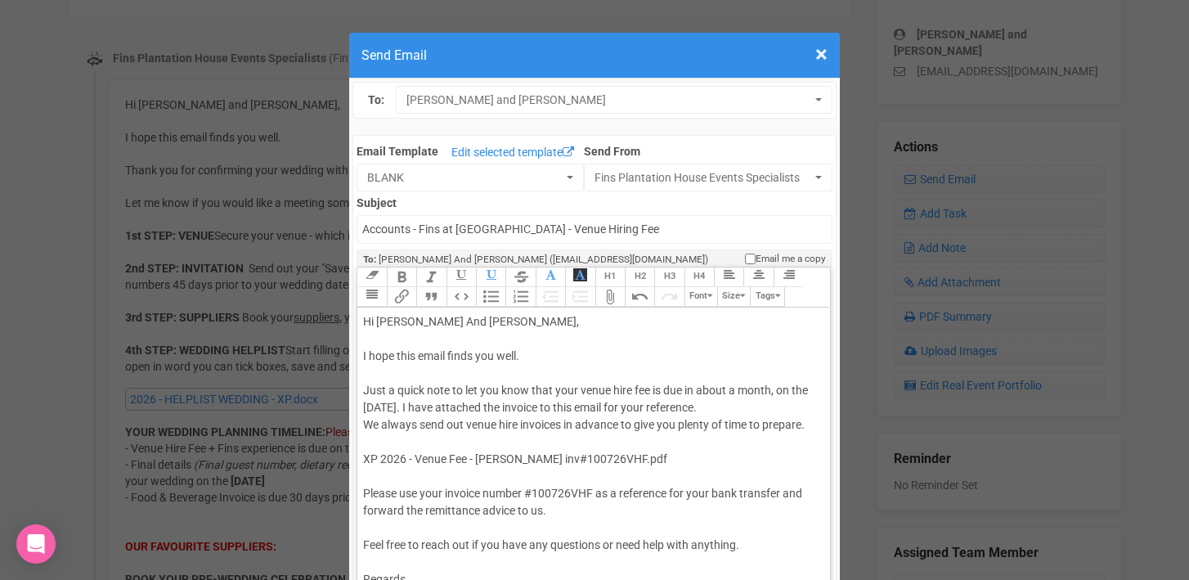
click at [375, 343] on div "Hi Alison And Matt, I hope this email finds you well. Just a quick note to let …" at bounding box center [590, 493] width 455 height 361
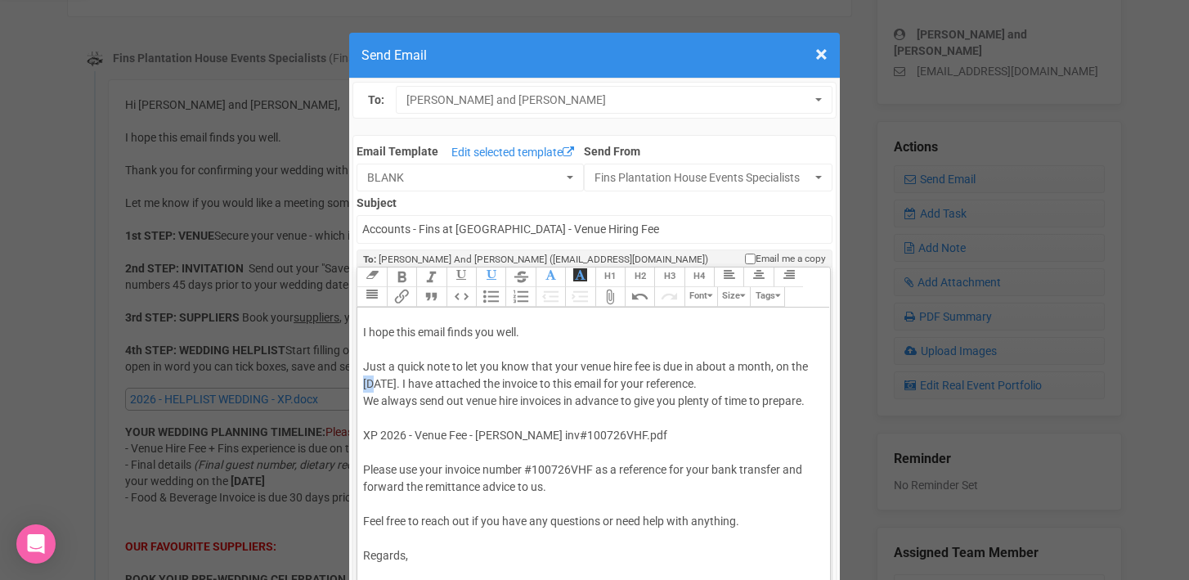
drag, startPoint x: 366, startPoint y: 383, endPoint x: 376, endPoint y: 383, distance: 9.8
click at [376, 383] on div "Hi Alison And Matt, I hope this email finds you well. Just a quick note to let …" at bounding box center [590, 469] width 455 height 361
drag, startPoint x: 361, startPoint y: 435, endPoint x: 679, endPoint y: 455, distance: 318.6
click at [679, 456] on trix-editor "Hi Alison And Matt, I hope this email finds you well. Just a quick note to let …" at bounding box center [593, 480] width 472 height 347
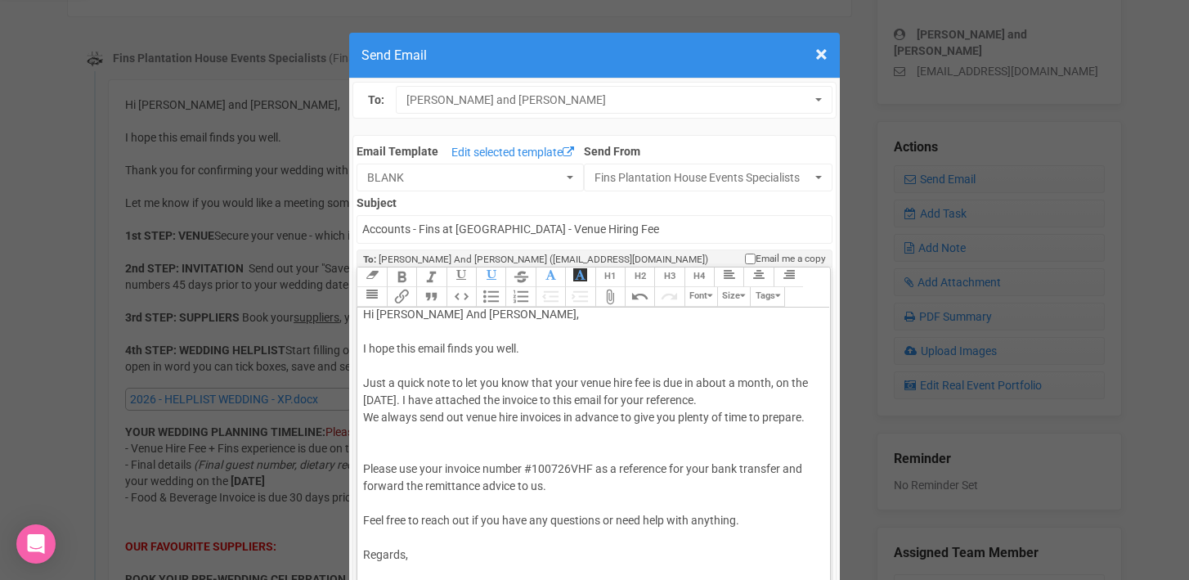
scroll to position [7, 0]
click at [547, 468] on div "Hi Alison And Matt, I hope this email finds you well. Just a quick note to let …" at bounding box center [590, 478] width 455 height 343
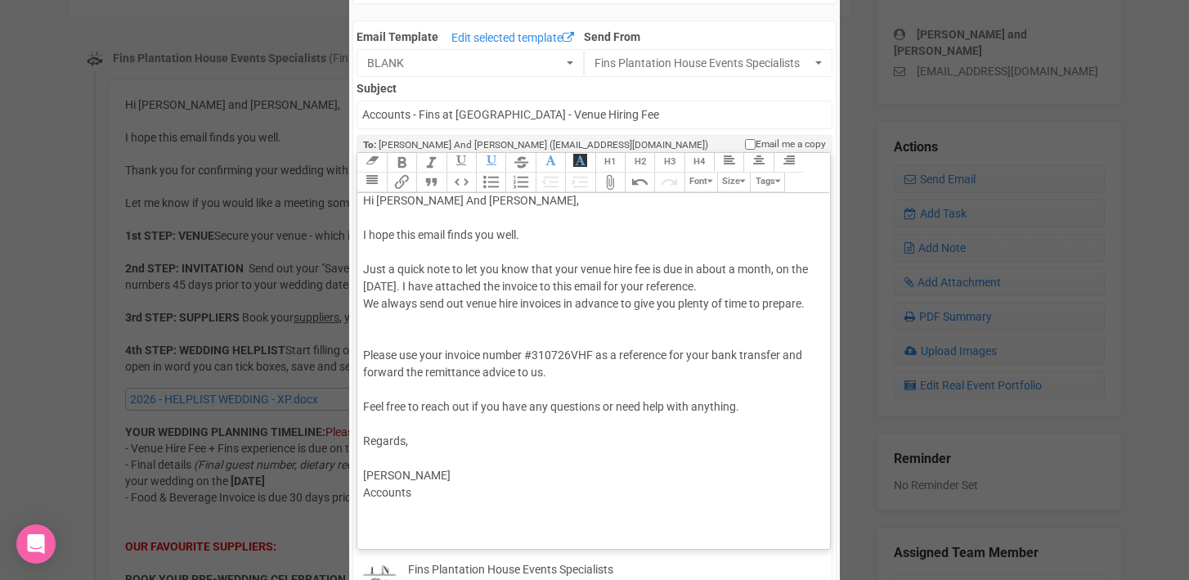
scroll to position [116, 0]
click at [381, 536] on trix-editor "Hi Alison And Matt, I hope this email finds you well. Just a quick note to let …" at bounding box center [593, 364] width 472 height 347
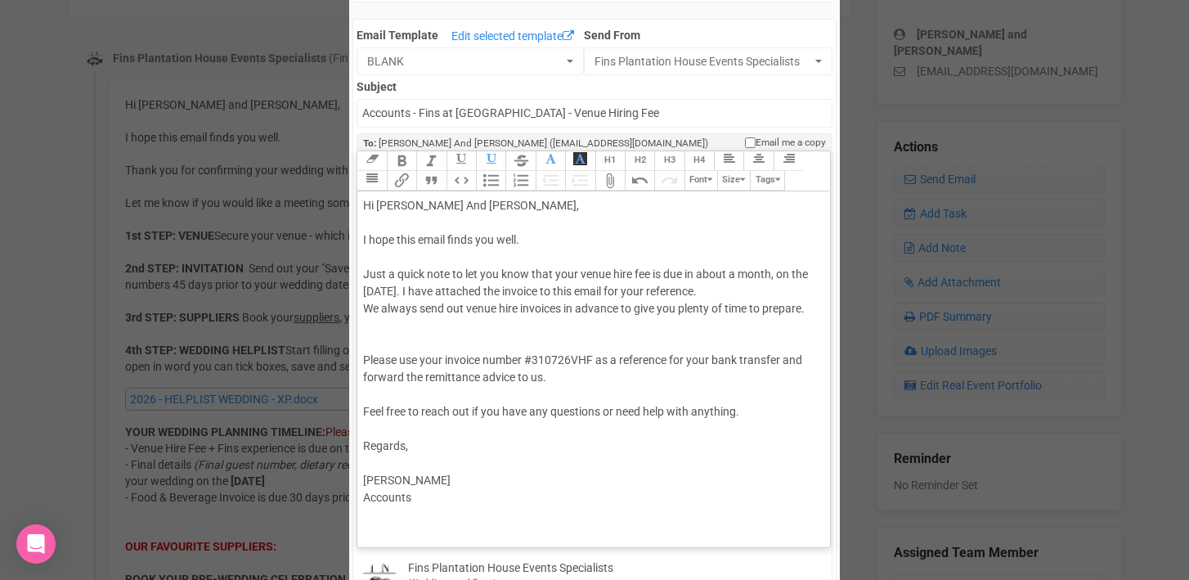
type trix-editor "<div>Hi Alison And Matt,<br><br>I hope this email finds you well.<br><br>Just a…"
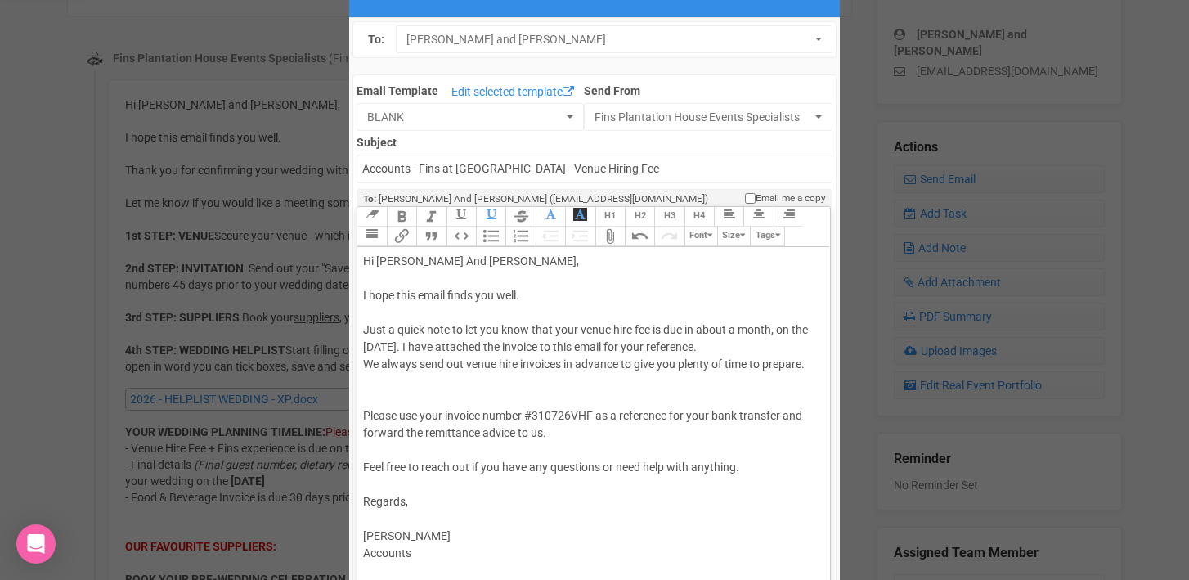
scroll to position [47, 0]
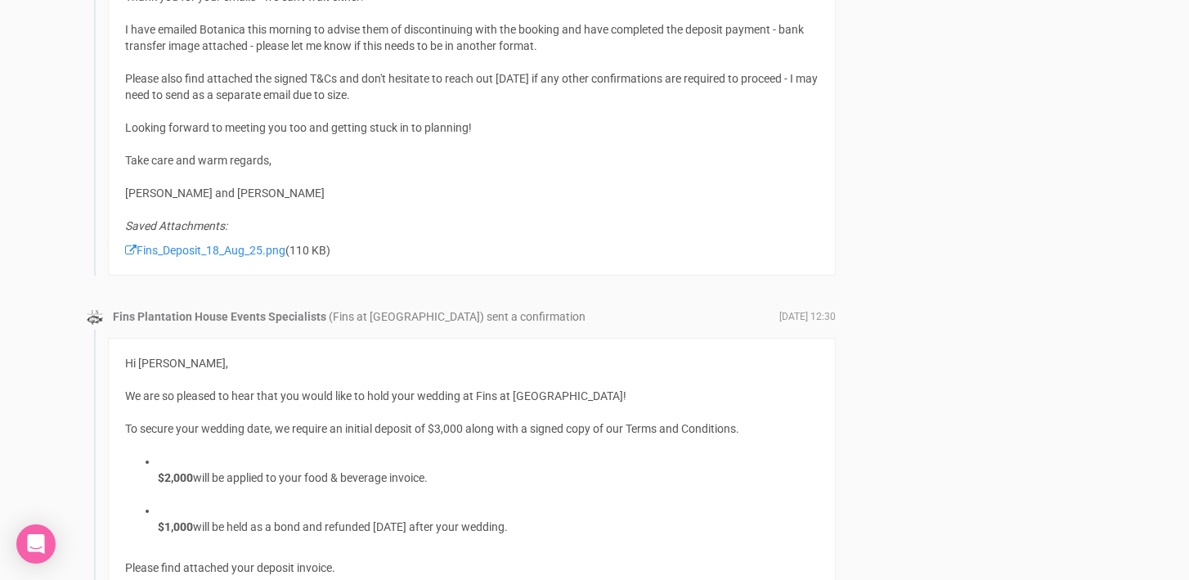
scroll to position [4613, 0]
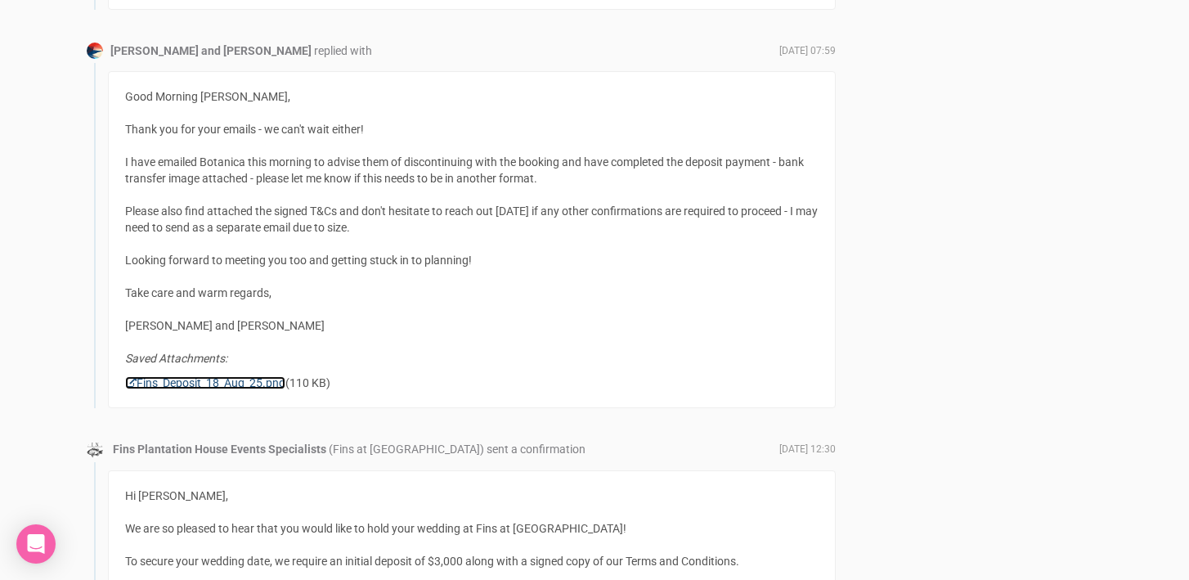
click at [198, 382] on link "Fins_Deposit_18_Aug_25.png" at bounding box center [205, 382] width 160 height 13
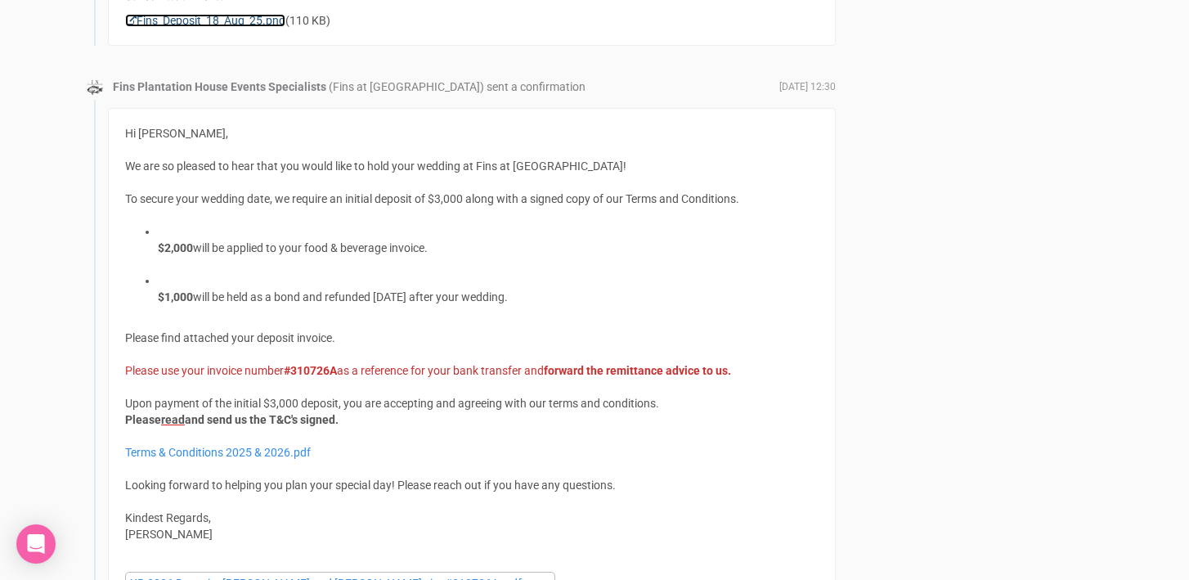
scroll to position [4885, 0]
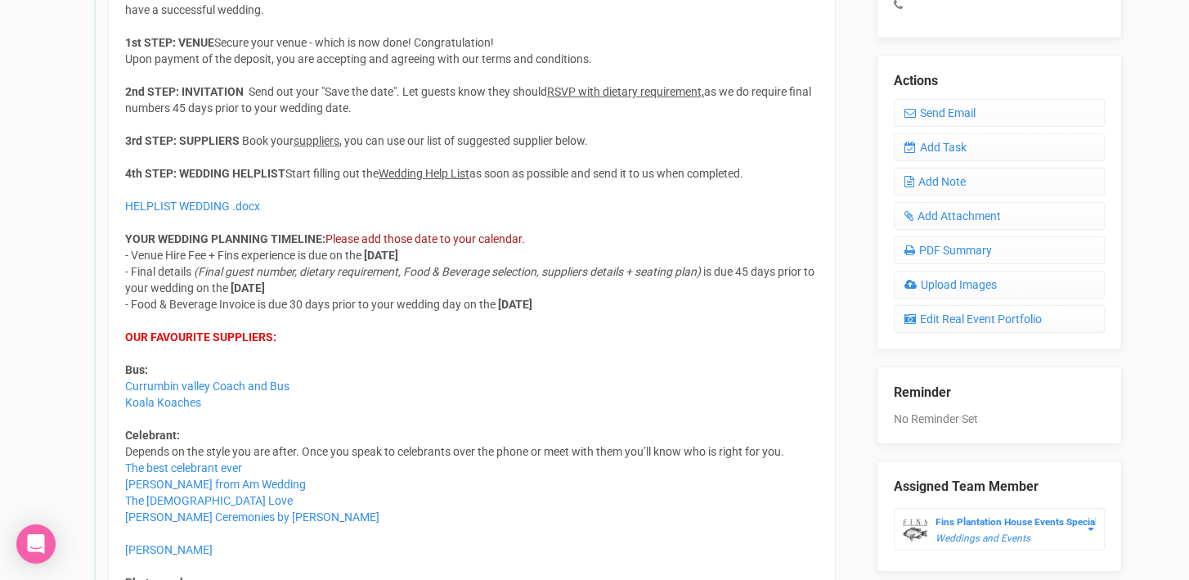
scroll to position [666, 0]
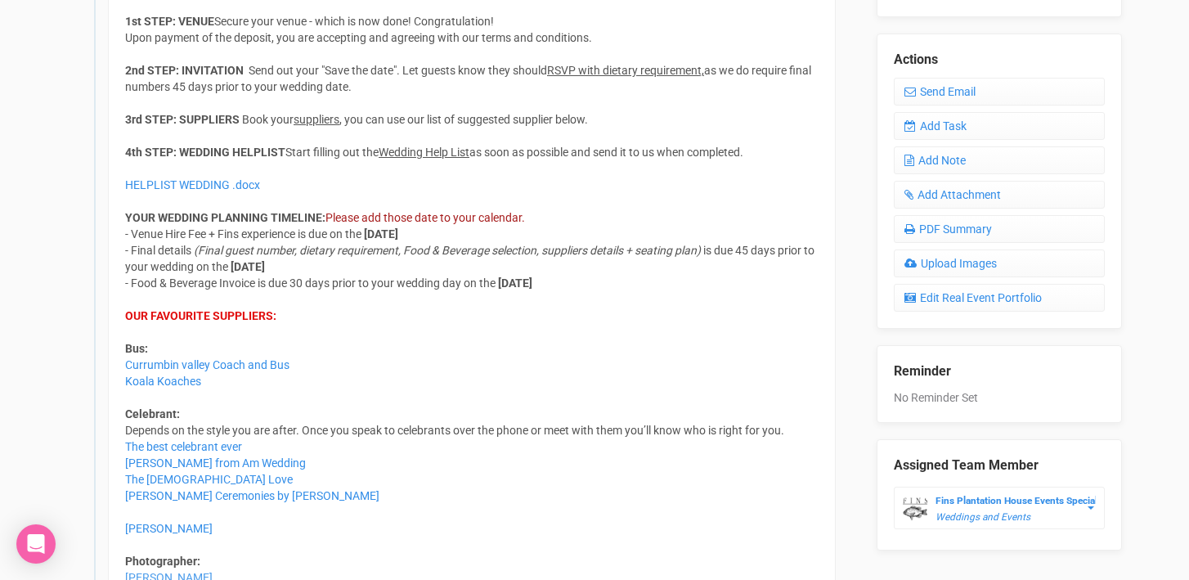
drag, startPoint x: 482, startPoint y: 237, endPoint x: 370, endPoint y: 236, distance: 111.2
click at [370, 236] on div "Hi Meghan & Matt, I hope this email finds you well. Thank you for confirming yo…" at bounding box center [471, 209] width 693 height 589
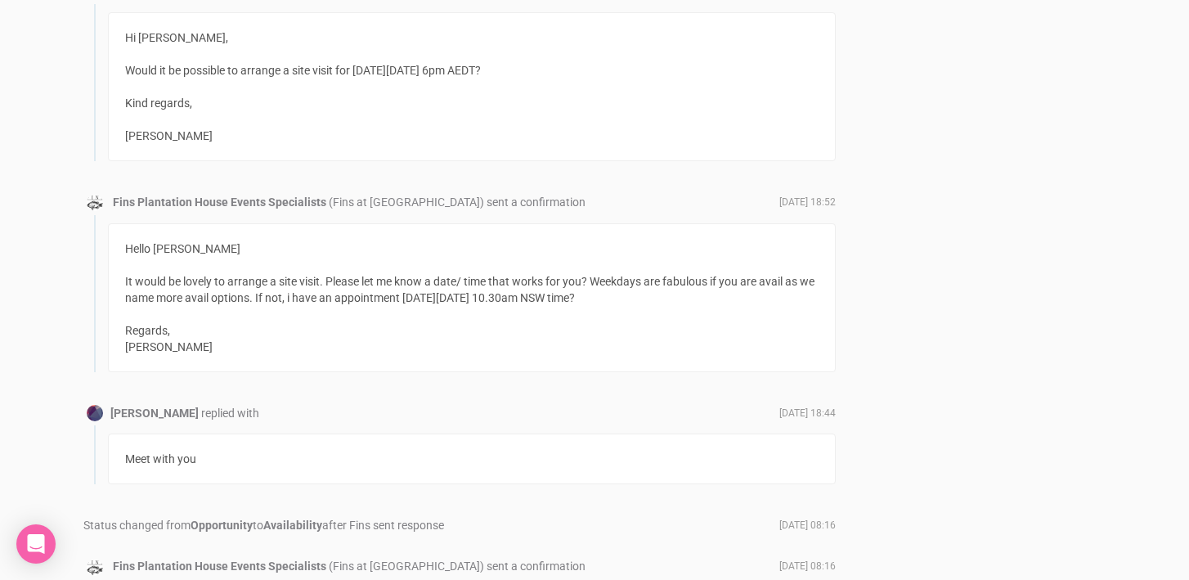
scroll to position [13325, 0]
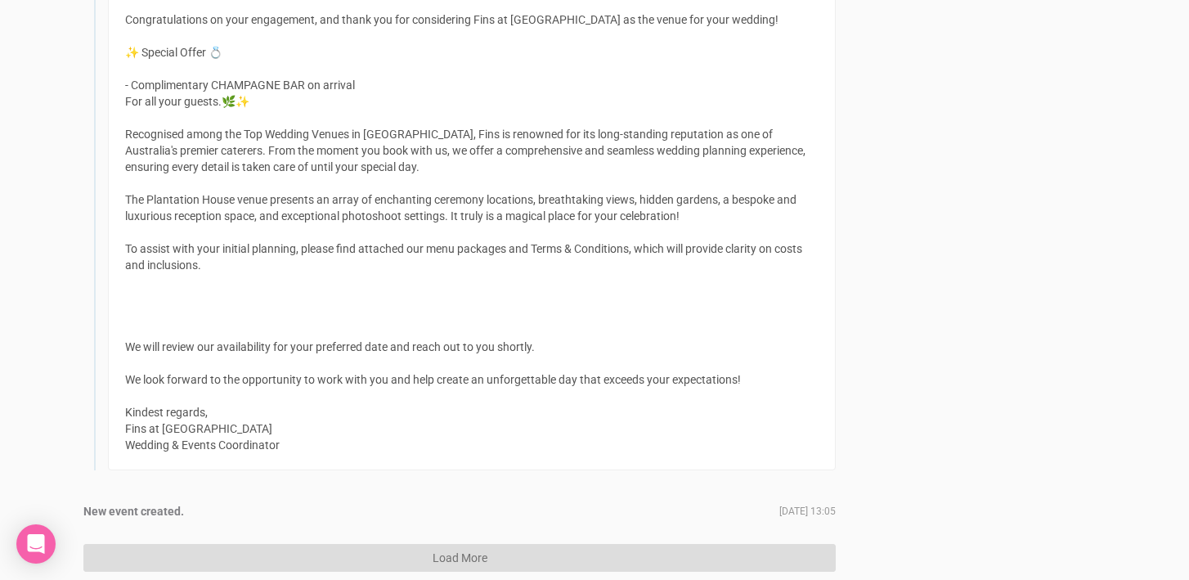
click at [446, 544] on button "Load More" at bounding box center [459, 558] width 752 height 28
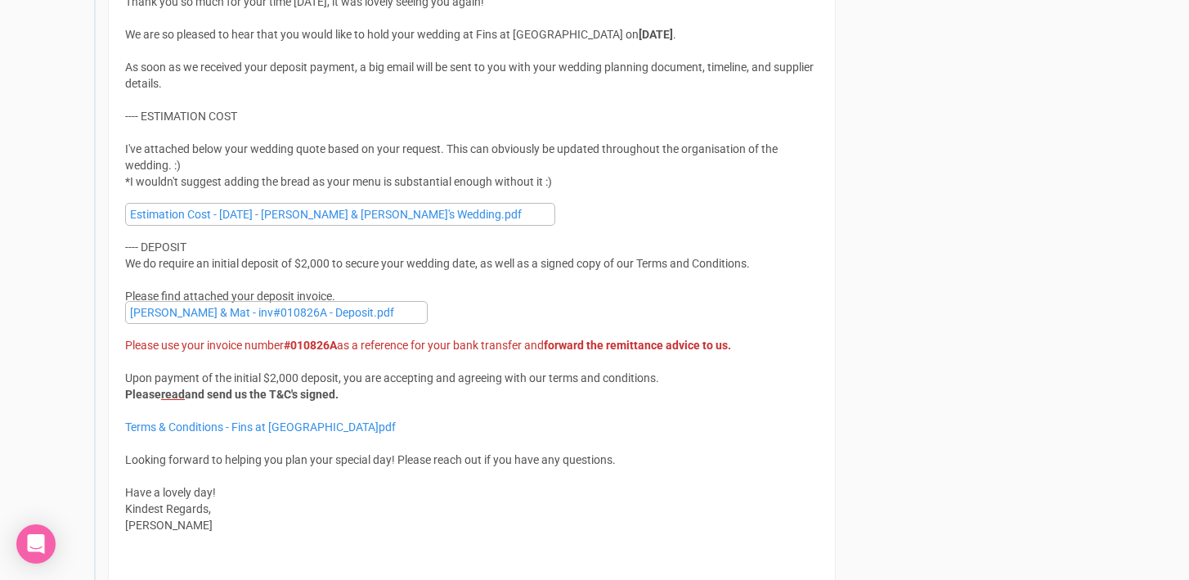
scroll to position [4809, 0]
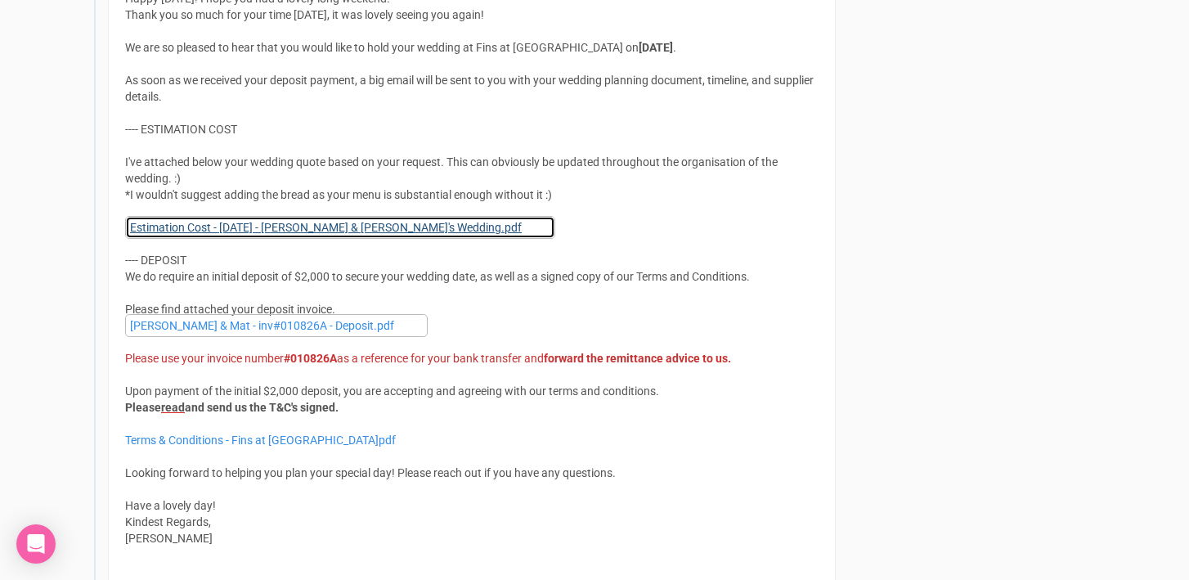
click at [240, 225] on link "Estimation Cost - [DATE] - [PERSON_NAME] & [PERSON_NAME]'s Wedding.pdf" at bounding box center [340, 227] width 430 height 23
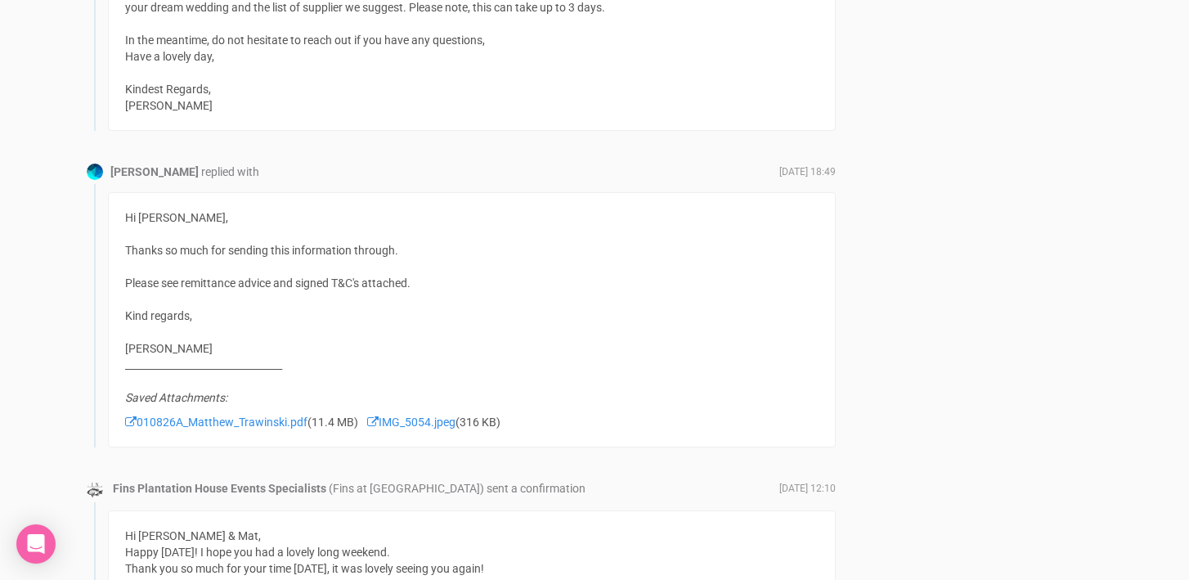
scroll to position [4272, 0]
